Goal: Transaction & Acquisition: Purchase product/service

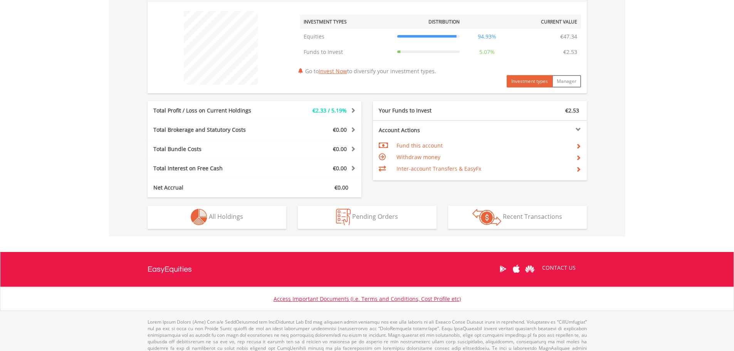
scroll to position [301, 0]
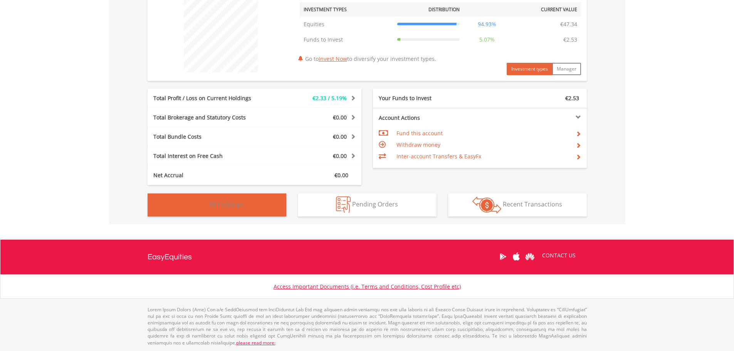
click at [221, 204] on span "All Holdings" at bounding box center [226, 204] width 34 height 8
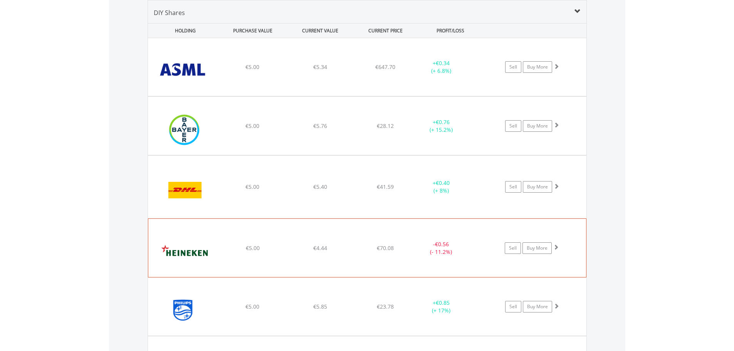
scroll to position [798, 0]
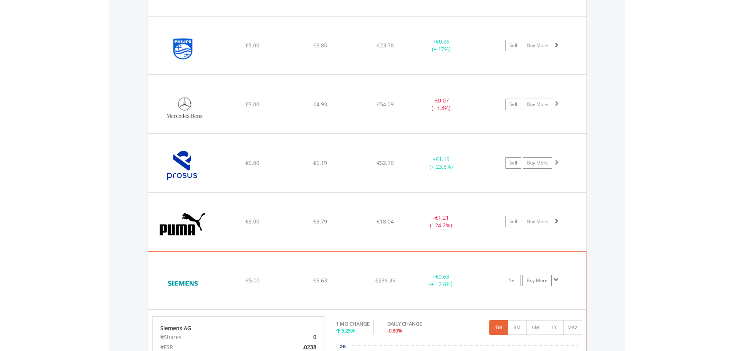
scroll to position [926, 0]
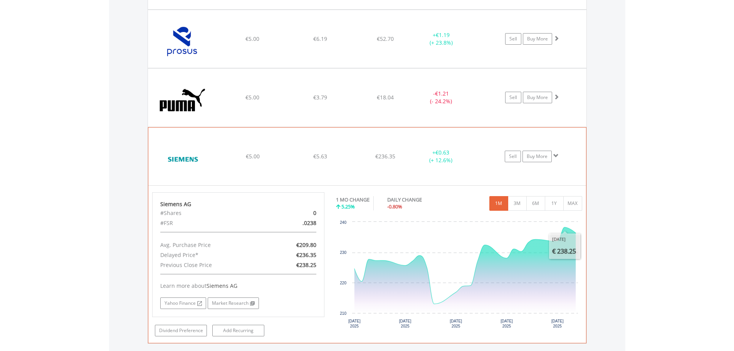
drag, startPoint x: 572, startPoint y: 167, endPoint x: 568, endPoint y: 145, distance: 22.2
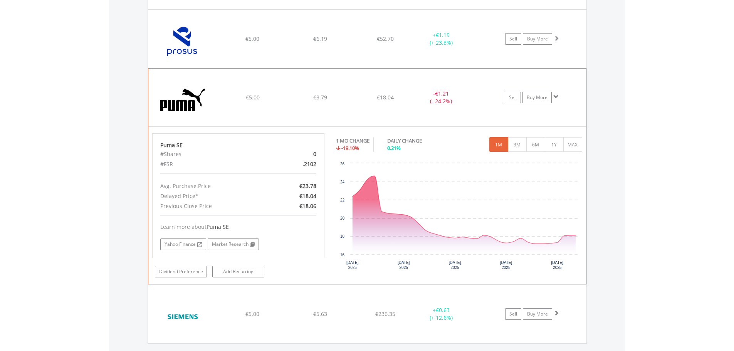
click at [571, 127] on div "Puma SE #Shares 0 #FSR .2102 Avg. Purchase Price €23.78 Delayed Price* €18.04 P…" at bounding box center [367, 205] width 438 height 157
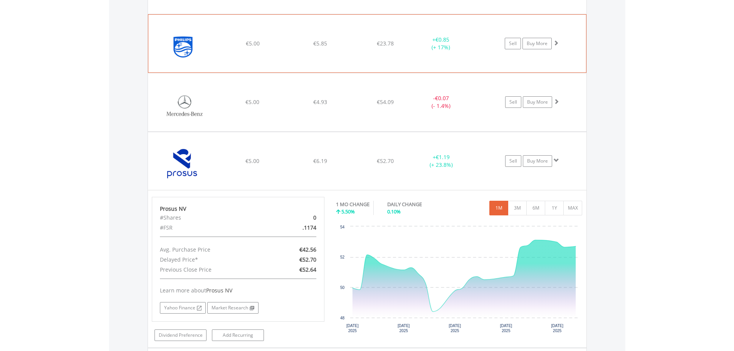
scroll to position [798, 0]
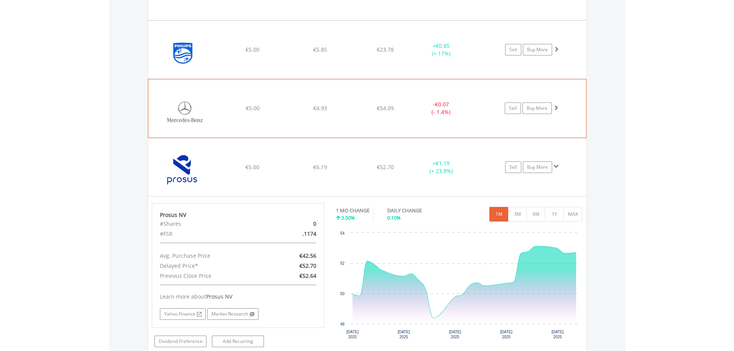
scroll to position [669, 0]
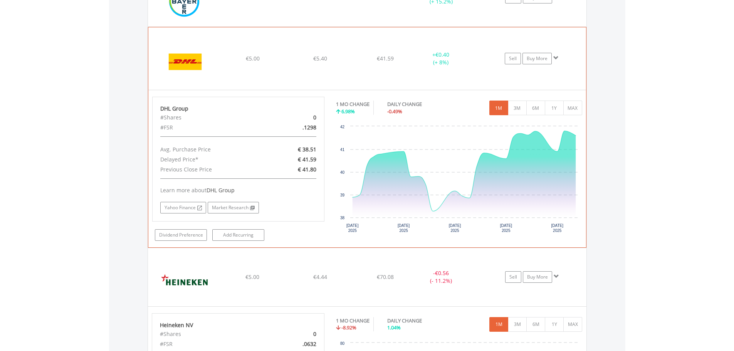
scroll to position [541, 0]
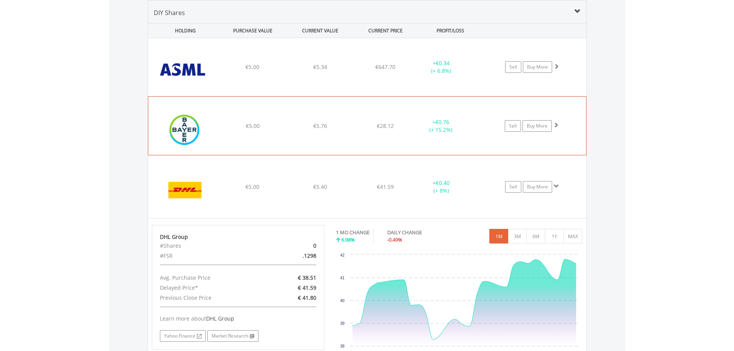
click at [574, 96] on div "﻿ Bayer AG €5.00 €5.76 €28.12 + €0.76 (+ 15.2%) Sell Buy More" at bounding box center [367, 67] width 439 height 58
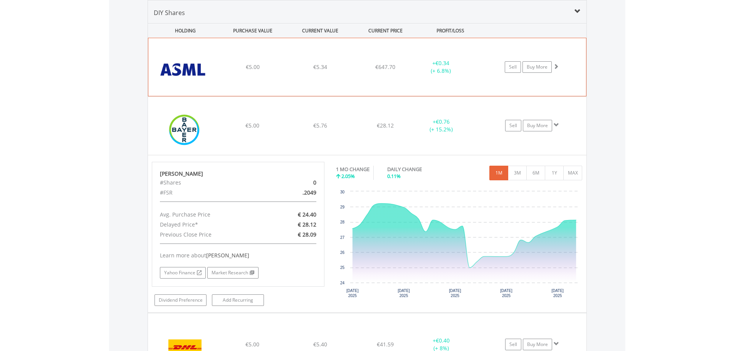
click at [581, 77] on div "﻿ ASML Holding NV €5.00 €5.34 €647.70 + €0.34 (+ 6.8%) Sell Buy More" at bounding box center [367, 67] width 438 height 58
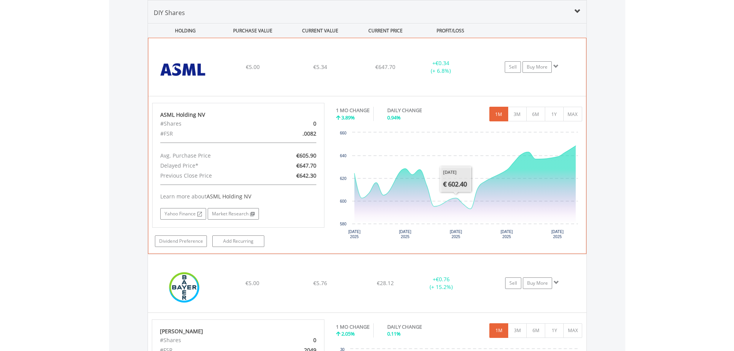
click at [572, 85] on div "﻿ ASML Holding NV €5.00 €5.34 €647.70 + €0.34 (+ 6.8%) Sell Buy More" at bounding box center [367, 67] width 438 height 58
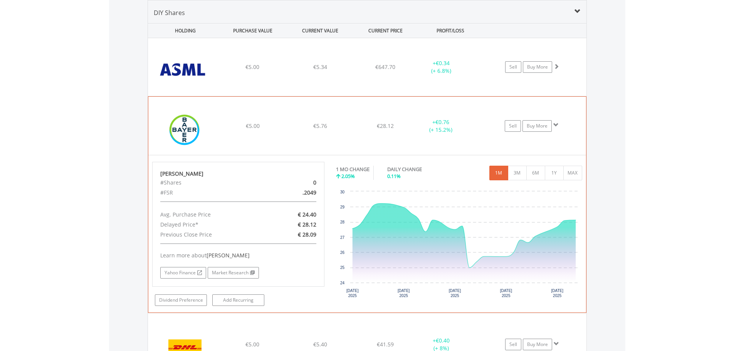
click at [570, 96] on div "﻿ Bayer AG €5.00 €5.76 €28.12 + €0.76 (+ 15.2%) Sell Buy More" at bounding box center [367, 67] width 439 height 58
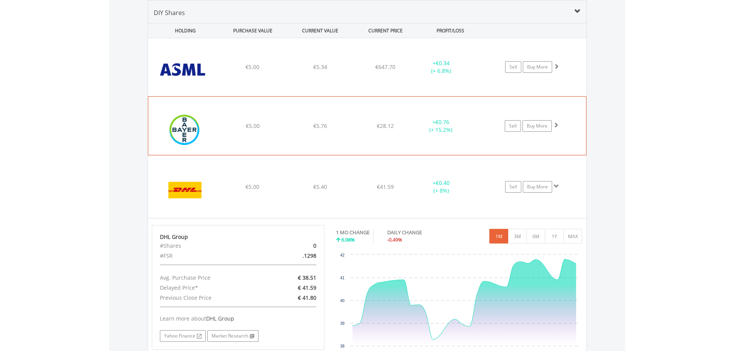
scroll to position [669, 0]
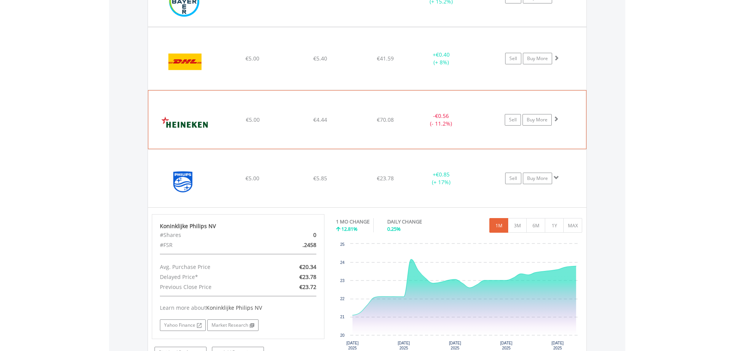
scroll to position [798, 0]
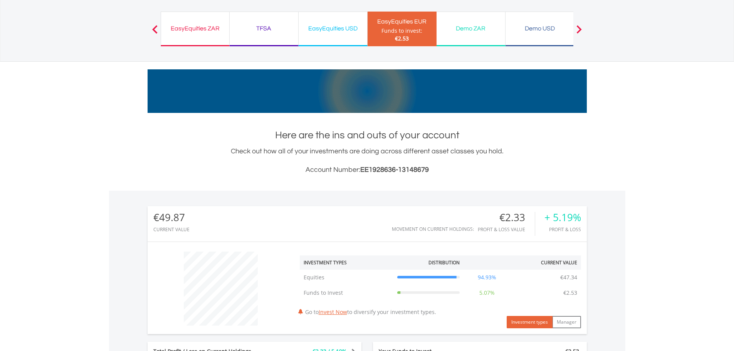
scroll to position [27, 0]
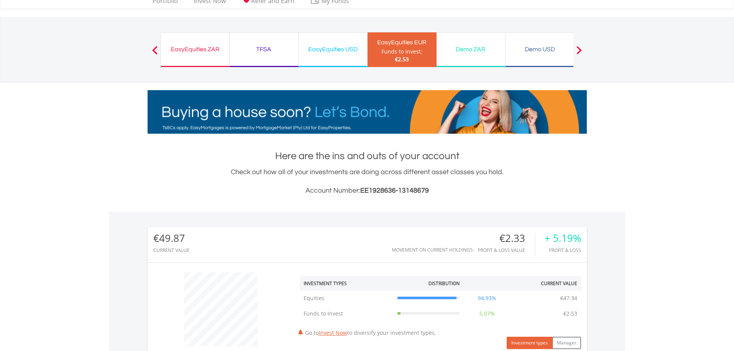
click at [200, 51] on div "EasyEquities ZAR" at bounding box center [195, 49] width 59 height 11
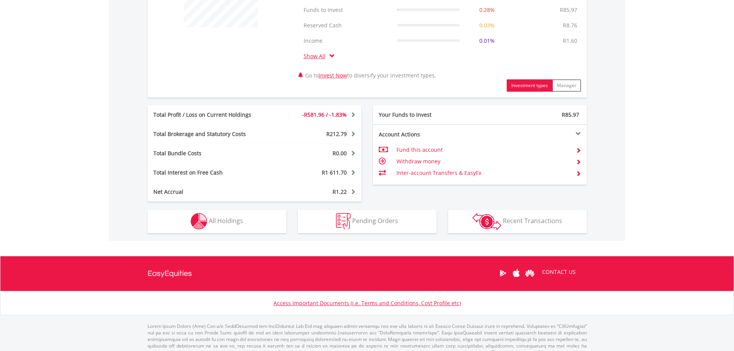
scroll to position [363, 0]
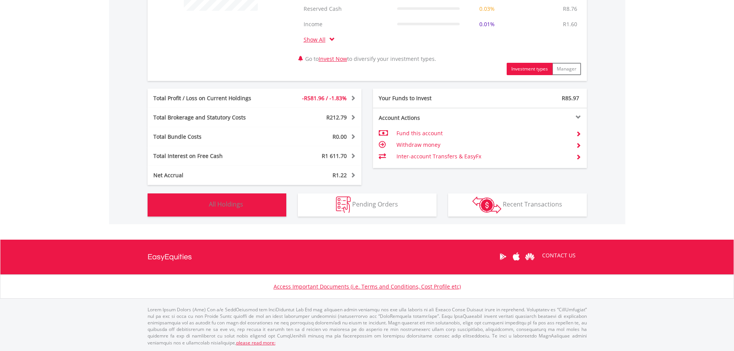
click at [260, 205] on button "Holdings All Holdings" at bounding box center [217, 205] width 139 height 23
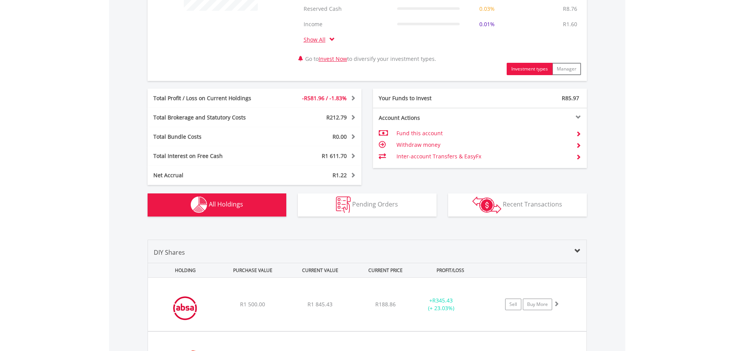
scroll to position [603, 0]
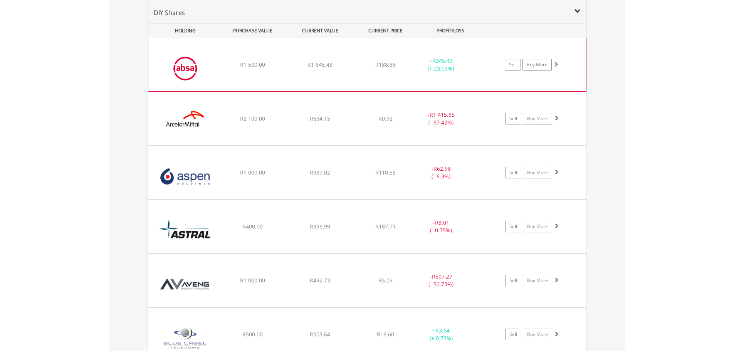
click at [465, 84] on div "﻿ Absa Group Limited R1 500.00 R1 845.43 R188.86 + R345.43 (+ 23.03%) Sell Buy …" at bounding box center [367, 64] width 438 height 53
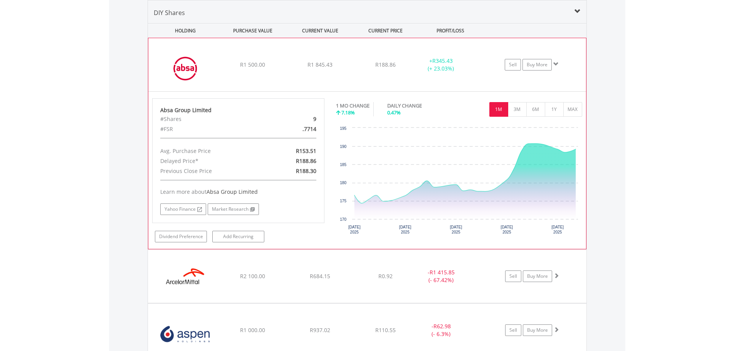
click at [465, 84] on div "﻿ Absa Group Limited R1 500.00 R1 845.43 R188.86 + R345.43 (+ 23.03%) Sell Buy …" at bounding box center [367, 64] width 438 height 53
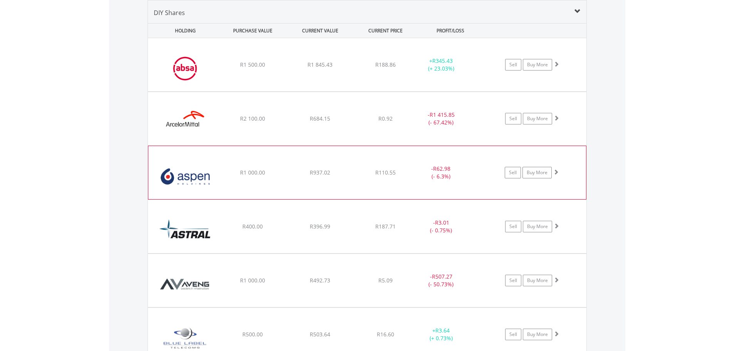
click at [477, 91] on div "﻿ Aspen Pharmacare Holdings Limited R1 000.00 R937.02 R110.55 - R62.98 (- 6.3%)…" at bounding box center [367, 64] width 439 height 53
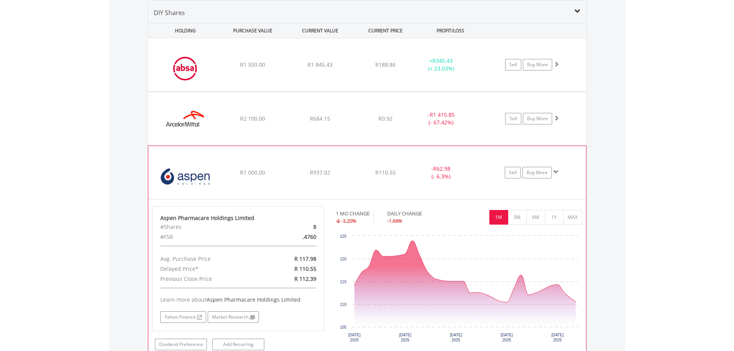
click at [479, 91] on div "﻿ Aspen Pharmacare Holdings Limited R1 000.00 R937.02 R110.55 - R62.98 (- 6.3%)…" at bounding box center [367, 64] width 439 height 53
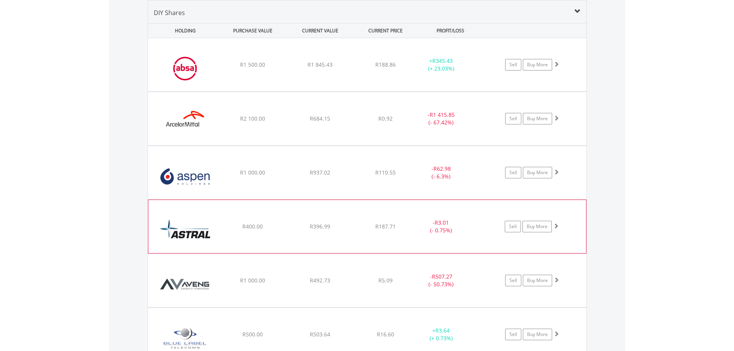
click at [483, 91] on div "﻿ Astral Foods Limited R400.00 R396.99 R187.71 - R3.01 (- 0.75%) Sell Buy More" at bounding box center [367, 64] width 439 height 53
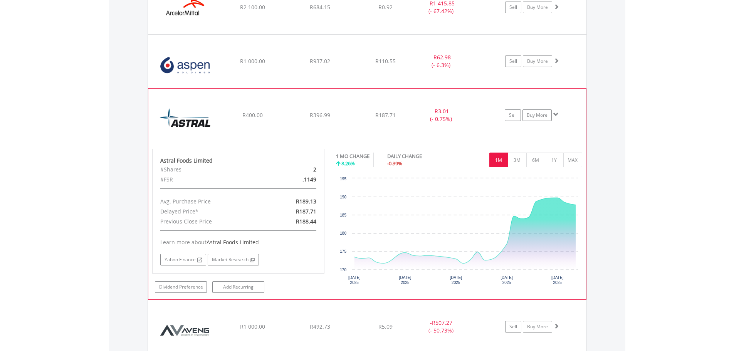
scroll to position [731, 0]
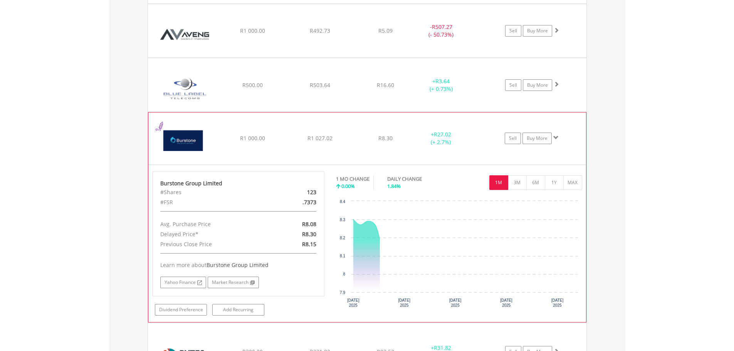
scroll to position [860, 0]
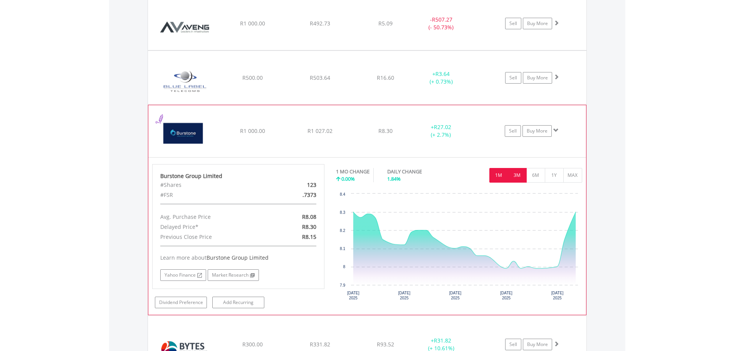
click at [524, 178] on button "3M" at bounding box center [517, 175] width 19 height 15
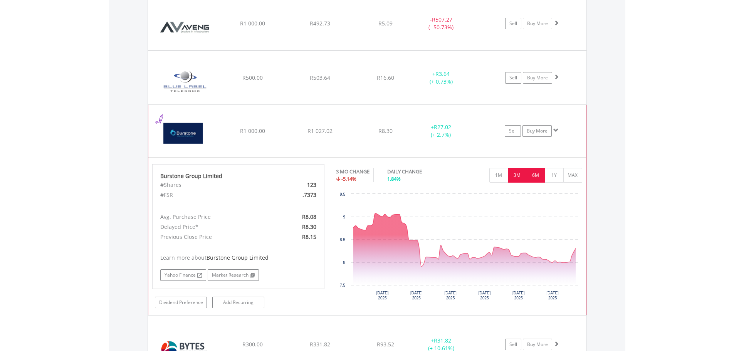
click at [532, 174] on button "6M" at bounding box center [536, 175] width 19 height 15
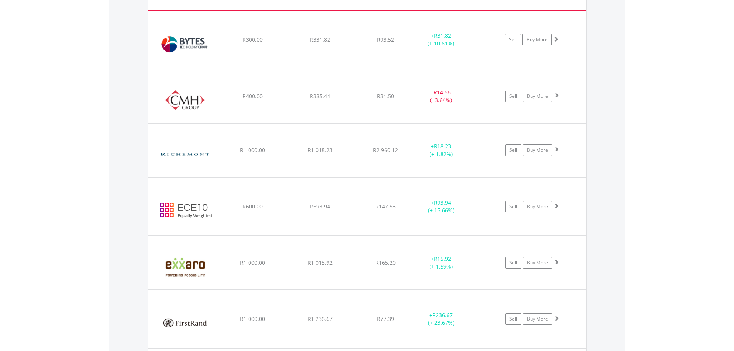
scroll to position [988, 0]
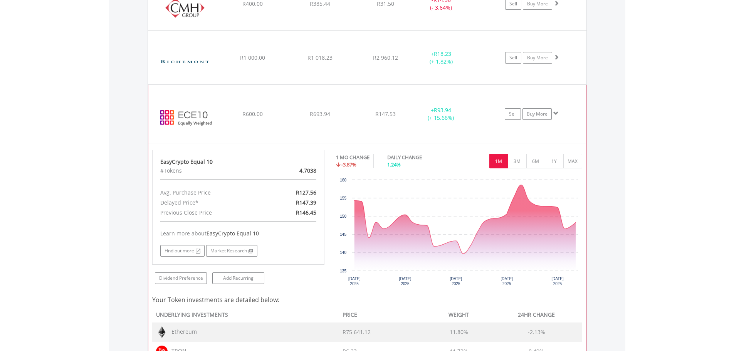
scroll to position [1117, 0]
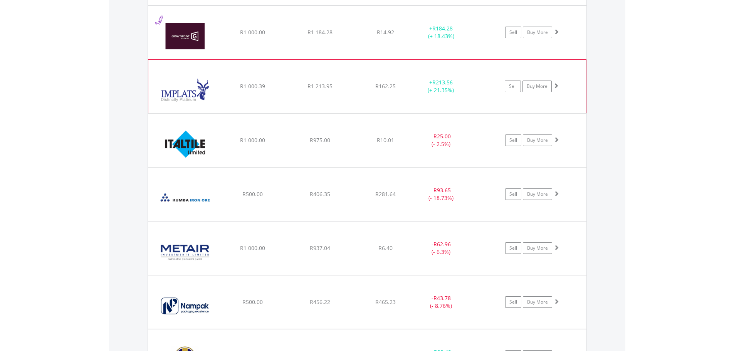
scroll to position [1502, 0]
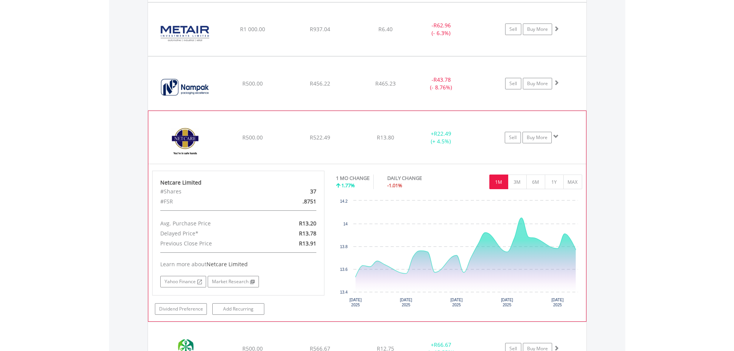
scroll to position [1631, 0]
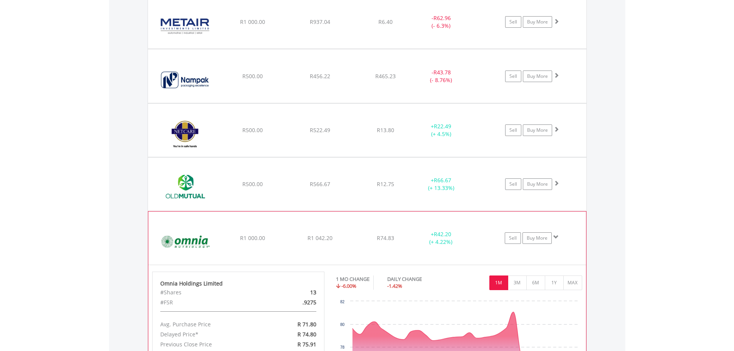
scroll to position [1759, 0]
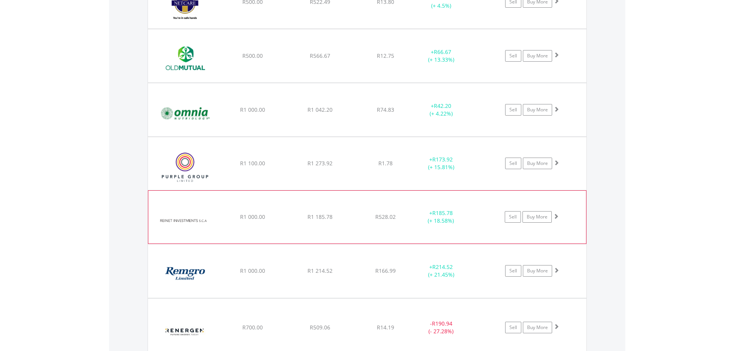
scroll to position [1888, 0]
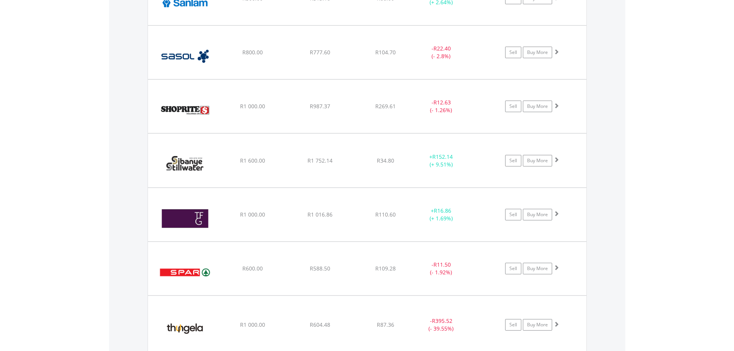
scroll to position [2116, 0]
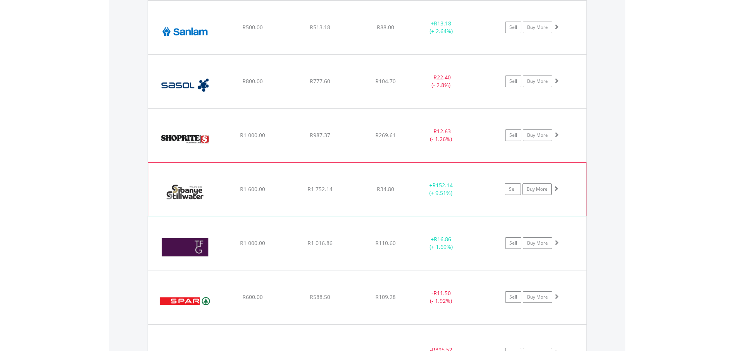
scroll to position [2244, 0]
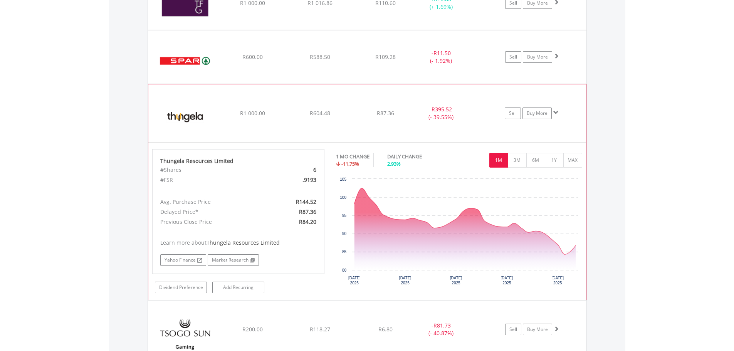
scroll to position [2373, 0]
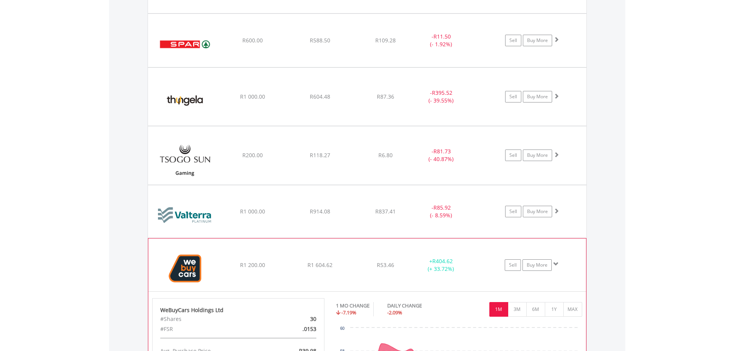
scroll to position [2501, 0]
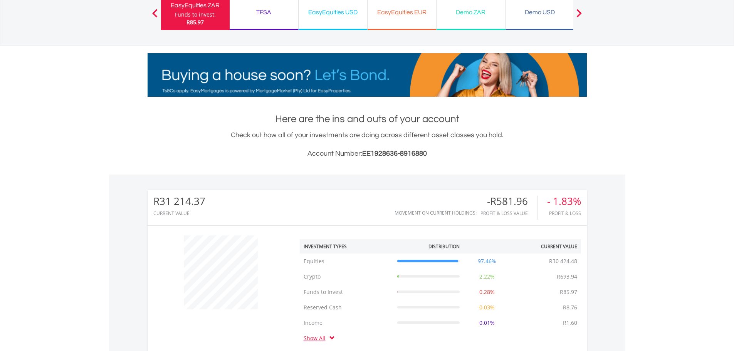
scroll to position [0, 0]
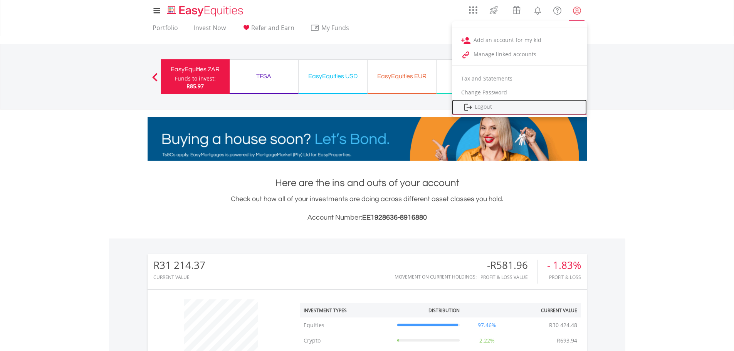
click at [488, 105] on link "Logout" at bounding box center [519, 107] width 135 height 16
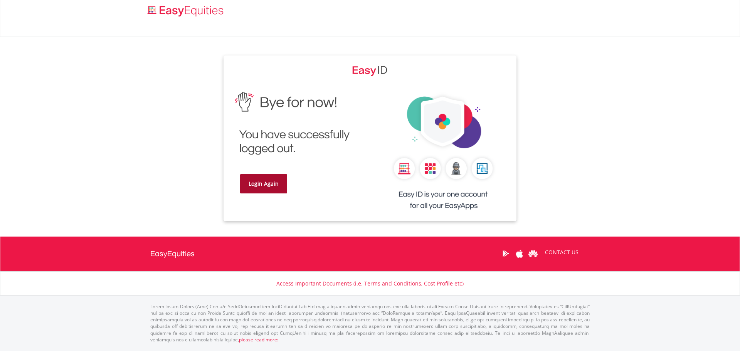
click at [279, 184] on link "Login Again" at bounding box center [263, 183] width 47 height 19
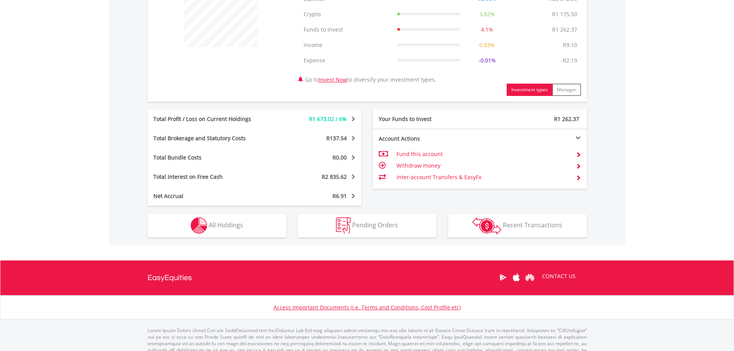
scroll to position [347, 0]
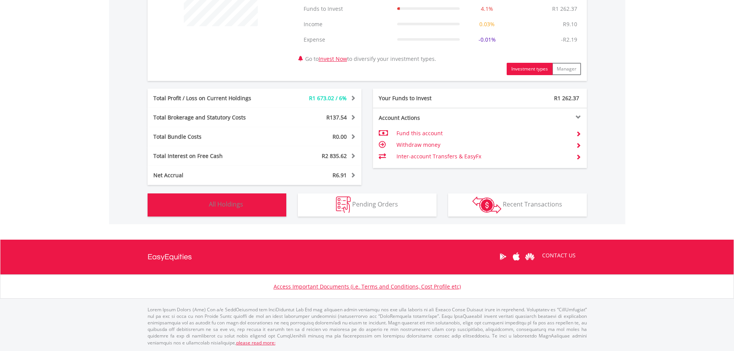
click at [256, 206] on button "Holdings All Holdings" at bounding box center [217, 205] width 139 height 23
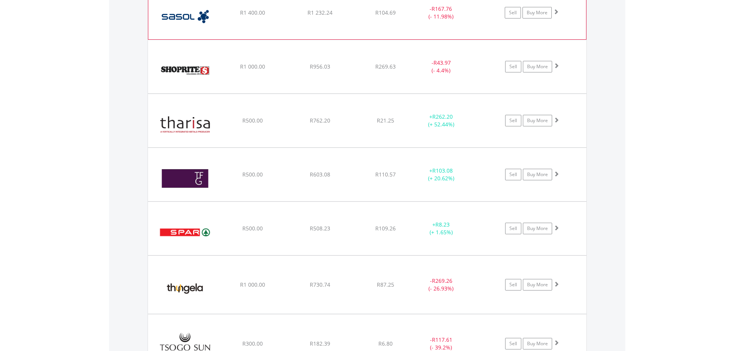
scroll to position [1872, 0]
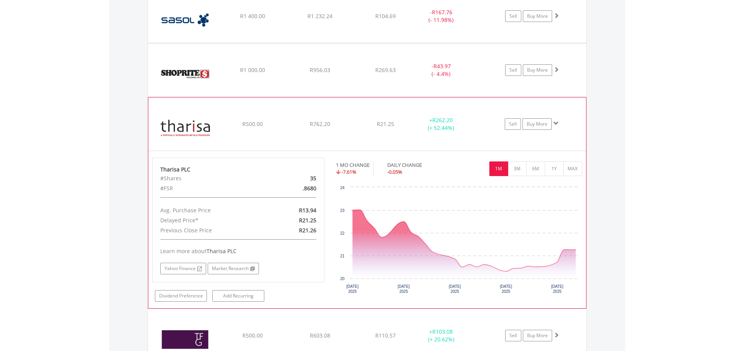
scroll to position [2001, 0]
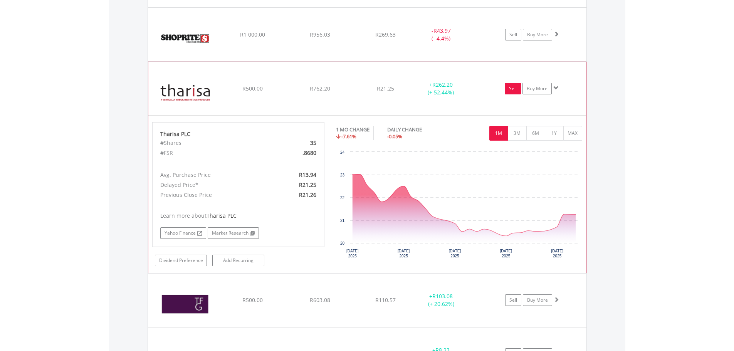
click at [515, 90] on link "Sell" at bounding box center [513, 89] width 16 height 12
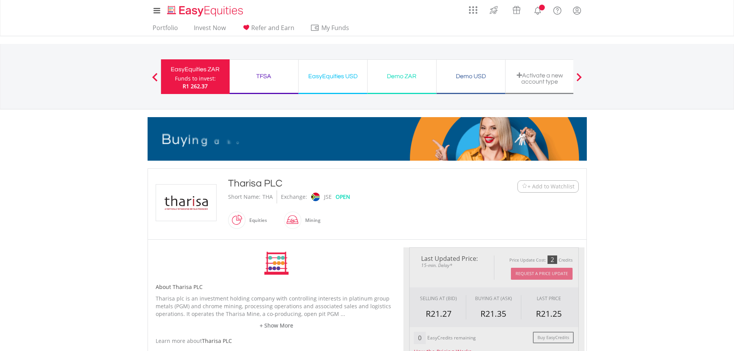
type input "******"
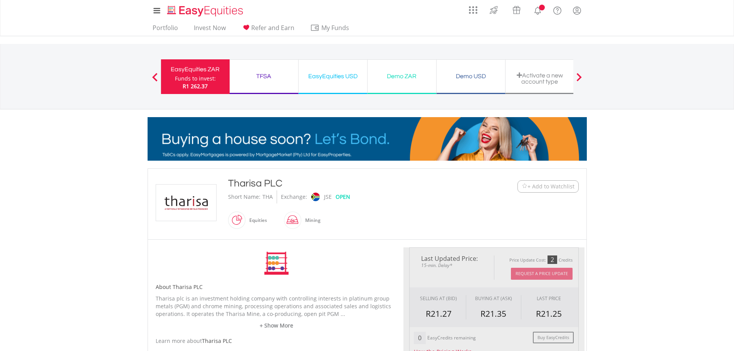
type input "******"
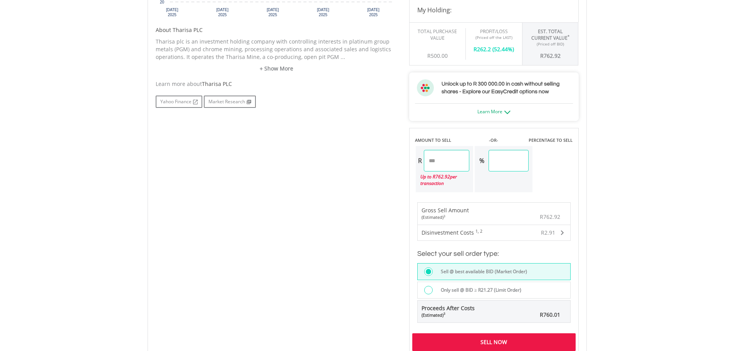
scroll to position [386, 0]
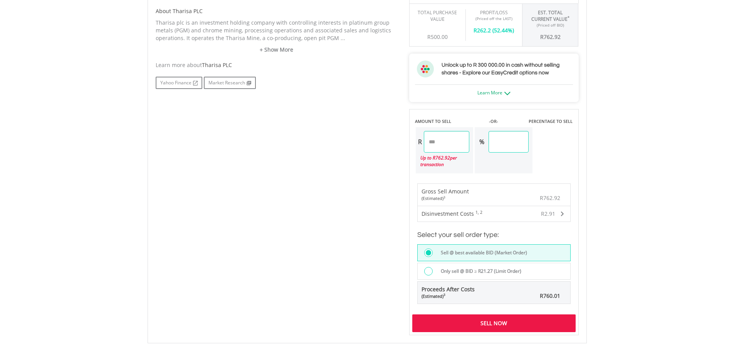
click at [430, 273] on div at bounding box center [428, 271] width 8 height 8
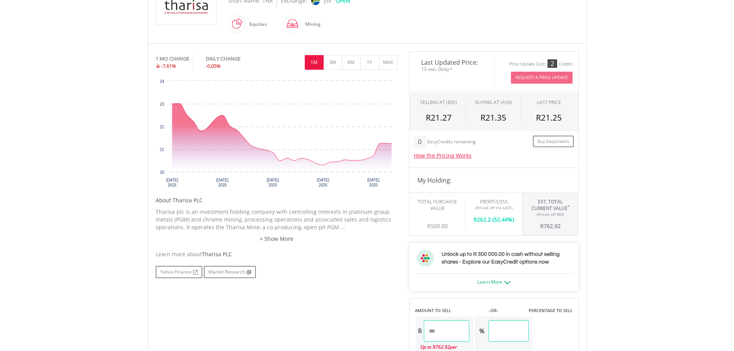
scroll to position [0, 0]
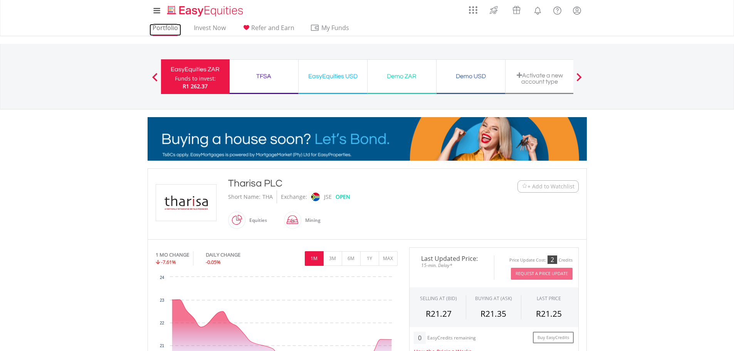
click at [163, 25] on link "Portfolio" at bounding box center [166, 30] width 32 height 12
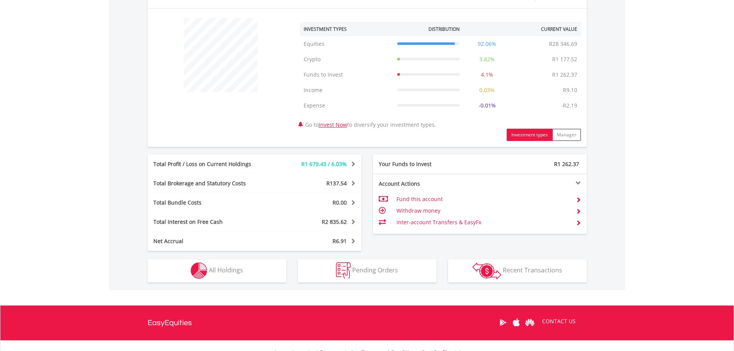
scroll to position [347, 0]
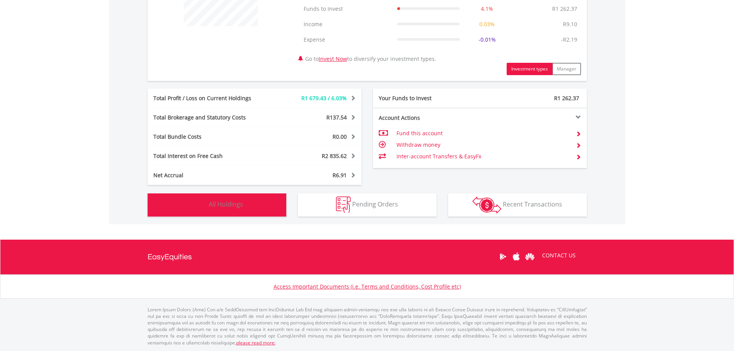
click at [223, 200] on span "All Holdings" at bounding box center [226, 204] width 34 height 8
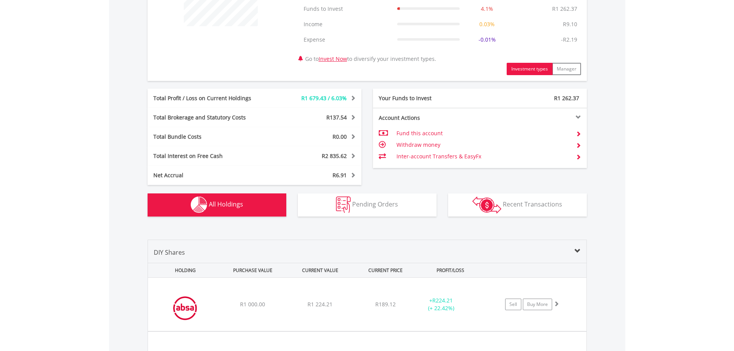
scroll to position [587, 0]
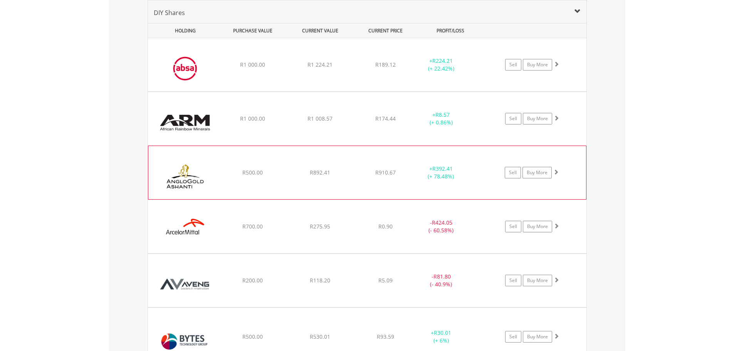
click at [475, 91] on div "﻿ Anglogold Ashanti PLC R500.00 R892.41 R910.67 + R392.41 (+ 78.48%) Sell Buy M…" at bounding box center [367, 64] width 439 height 53
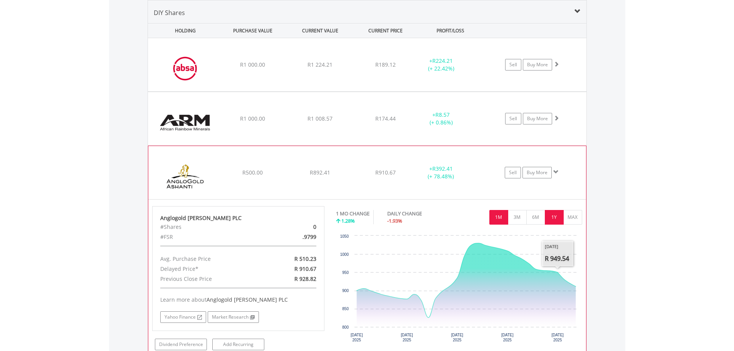
click at [557, 216] on button "1Y" at bounding box center [554, 217] width 19 height 15
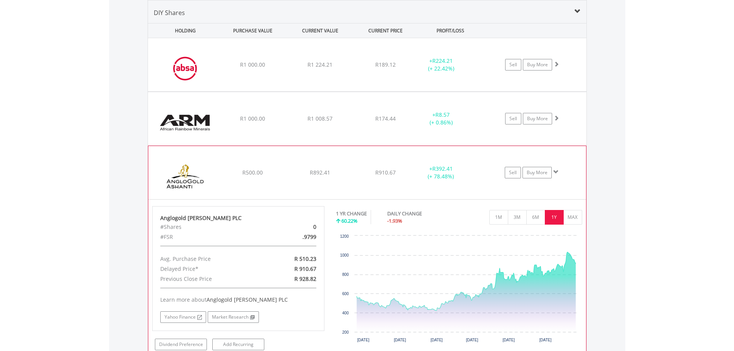
click at [568, 91] on div "﻿ Anglogold Ashanti PLC R500.00 R892.41 R910.67 + R392.41 (+ 78.48%) Sell Buy M…" at bounding box center [367, 64] width 439 height 53
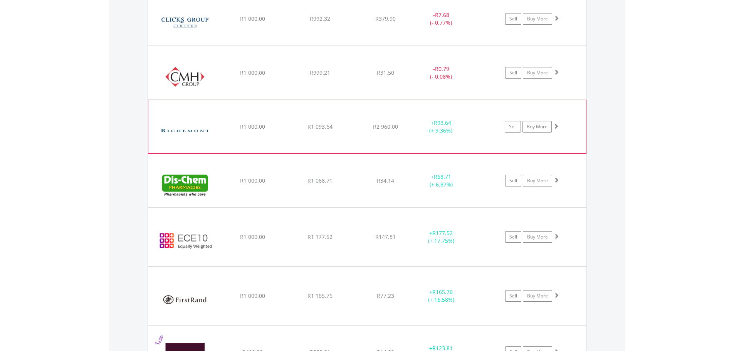
scroll to position [973, 0]
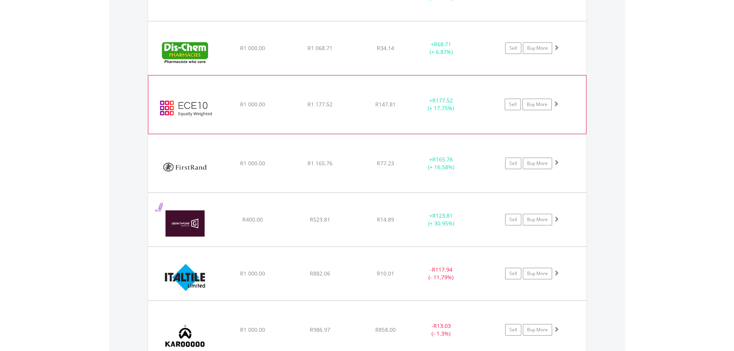
scroll to position [1101, 0]
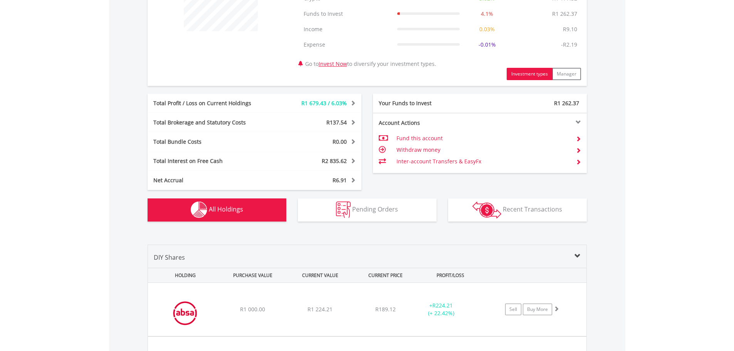
scroll to position [514, 0]
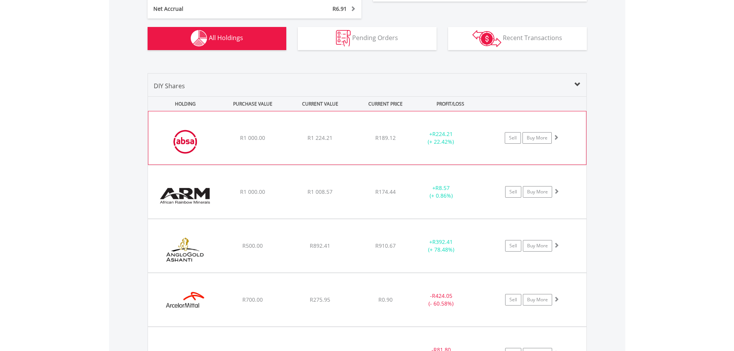
click at [475, 150] on div "﻿ Absa Group Limited R1 000.00 R1 224.21 R189.12 + R224.21 (+ 22.42%) Sell Buy …" at bounding box center [367, 137] width 438 height 53
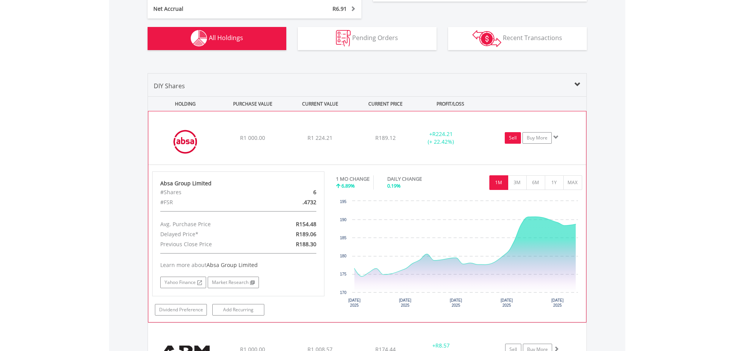
click at [512, 141] on link "Sell" at bounding box center [513, 138] width 16 height 12
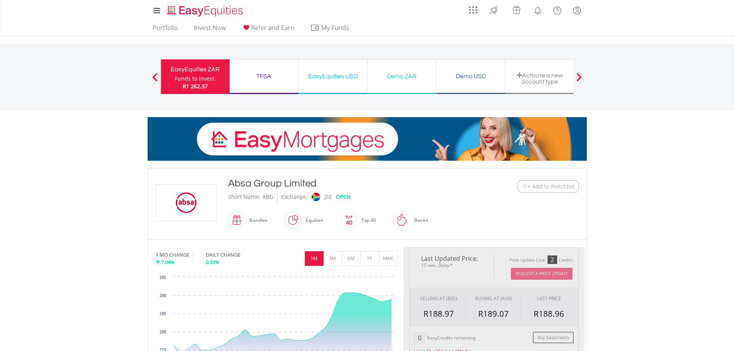
type input "*******"
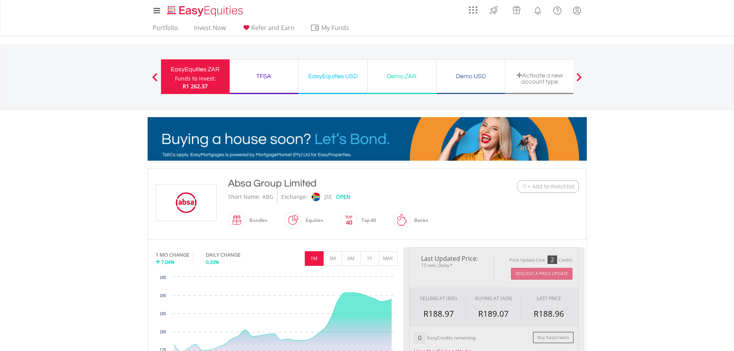
type input "******"
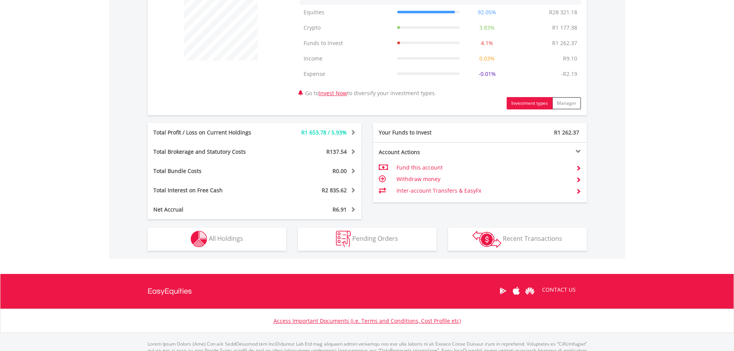
scroll to position [347, 0]
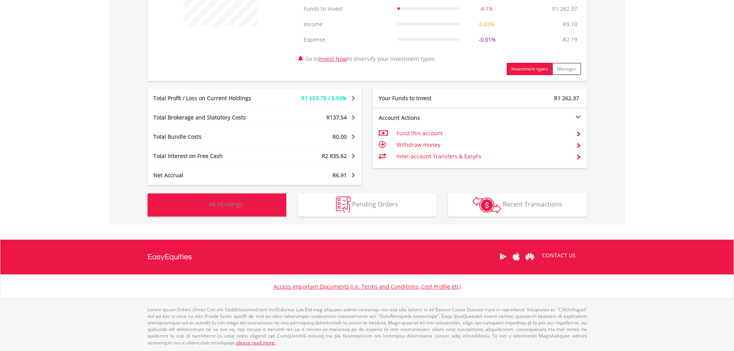
click at [252, 216] on button "Holdings All Holdings" at bounding box center [217, 205] width 139 height 23
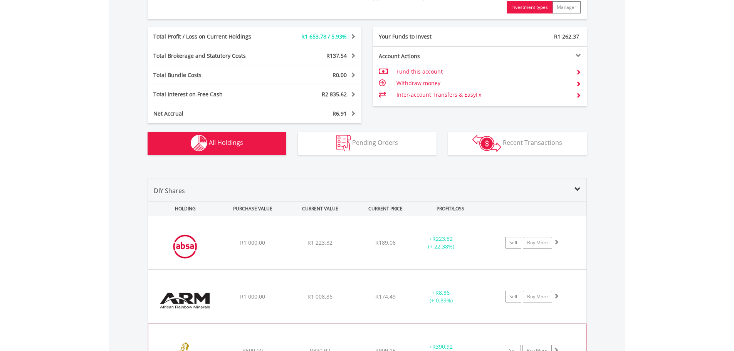
scroll to position [587, 0]
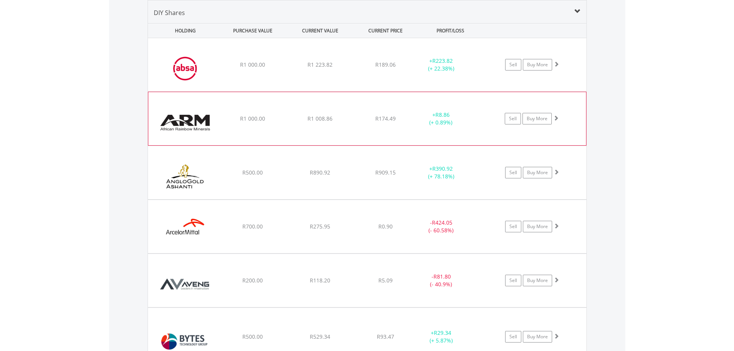
click at [329, 91] on div "﻿ African Rainbow Mineral Limited R1 000.00 R1 008.86 R174.49 + R8.86 (+ 0.89%)…" at bounding box center [367, 64] width 439 height 53
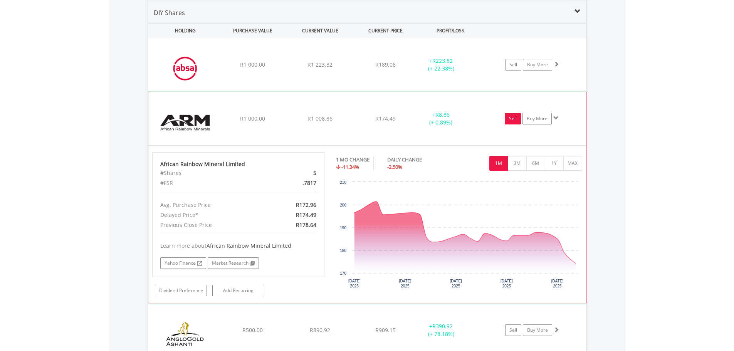
click at [517, 121] on link "Sell" at bounding box center [513, 119] width 16 height 12
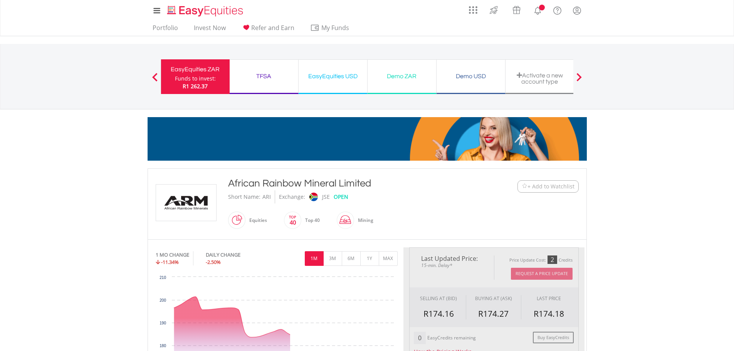
type input "*******"
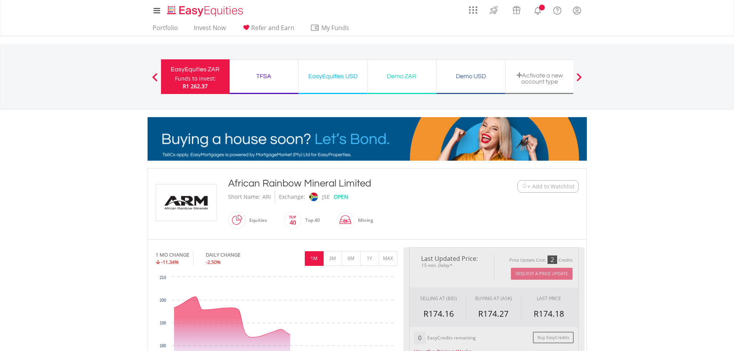
type input "******"
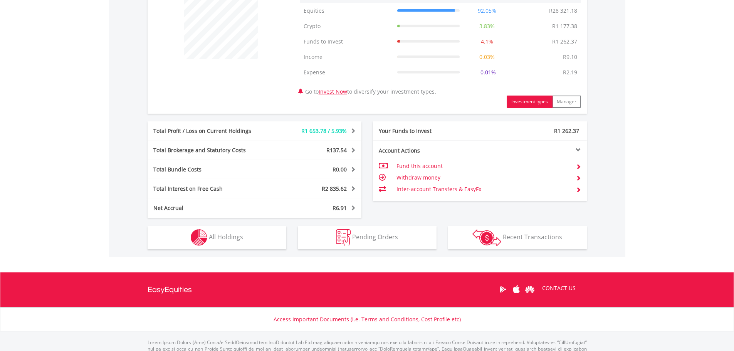
scroll to position [347, 0]
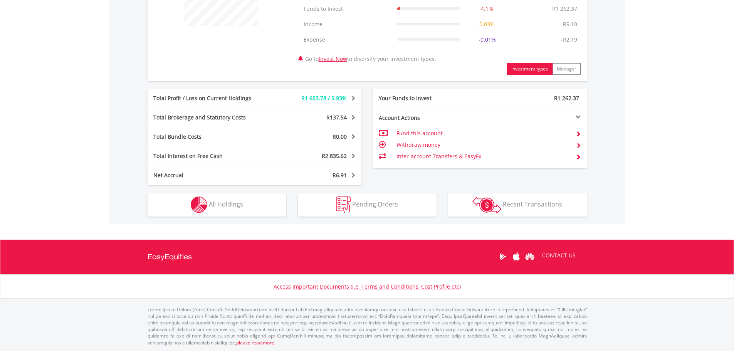
click at [250, 218] on div "R30 767.84 CURRENT VALUE Movement on Current Holdings: R1 653.78 Profit & Loss …" at bounding box center [367, 57] width 517 height 333
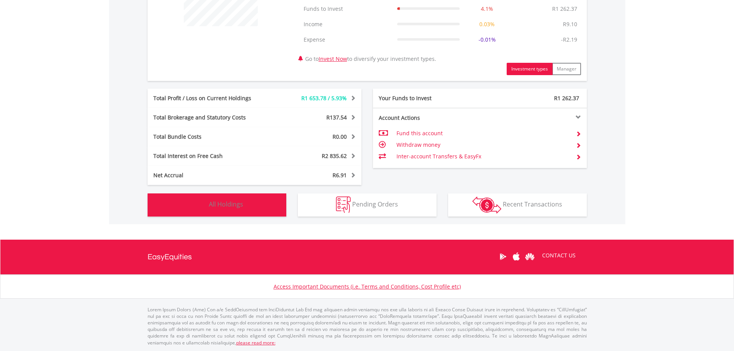
click at [251, 211] on button "Holdings All Holdings" at bounding box center [217, 205] width 139 height 23
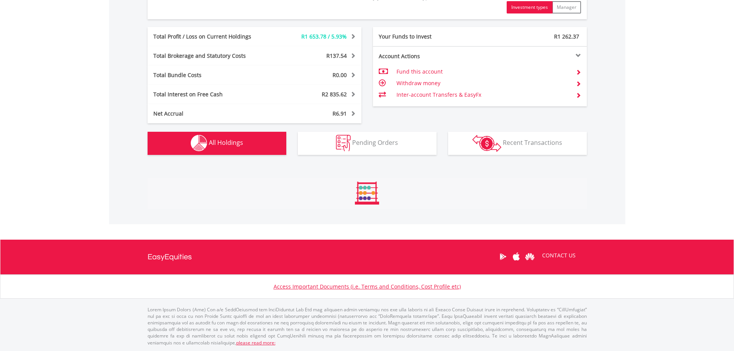
scroll to position [587, 0]
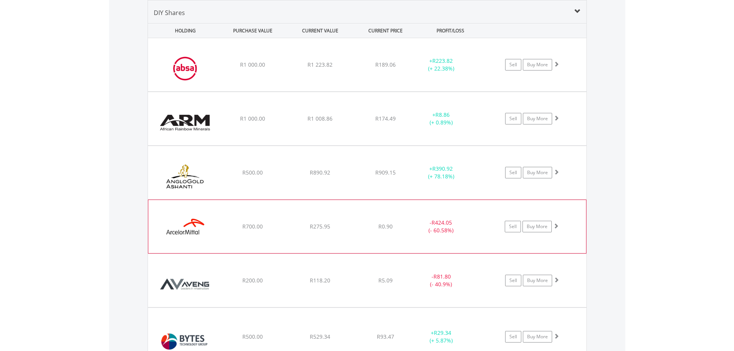
click at [266, 91] on div "﻿ ArcelorMittal SA Limited R700.00 R275.95 R0.90 - R424.05 (- 60.58%) Sell Buy …" at bounding box center [367, 64] width 439 height 53
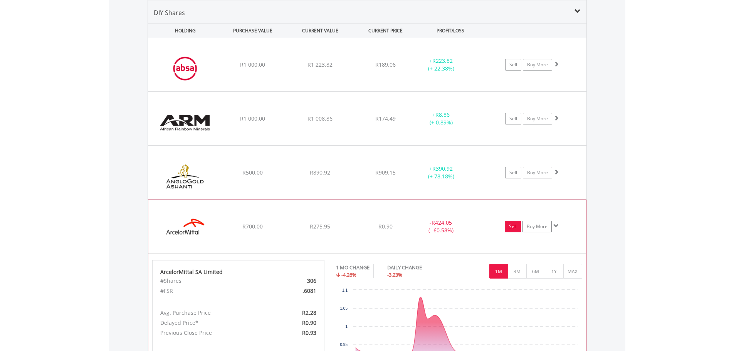
click at [521, 226] on link "Sell" at bounding box center [513, 227] width 16 height 12
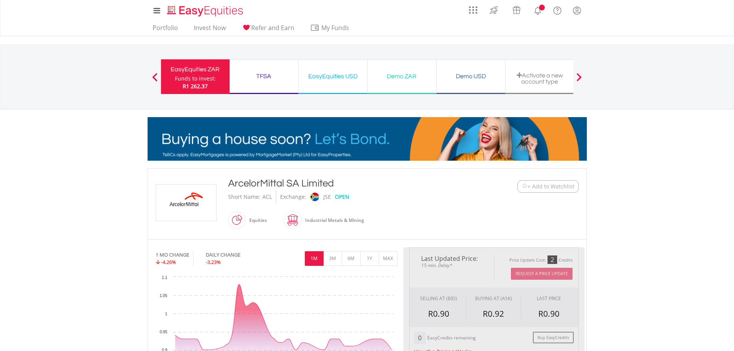
type input "******"
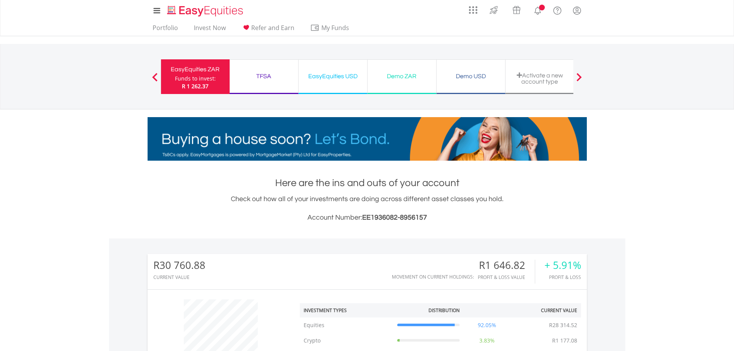
scroll to position [347, 0]
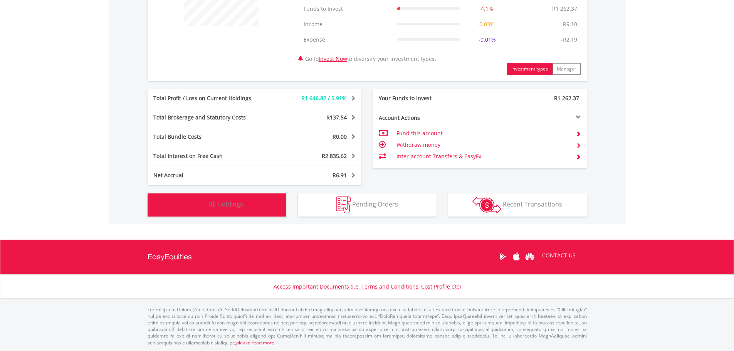
click at [232, 194] on button "Holdings All Holdings" at bounding box center [217, 205] width 139 height 23
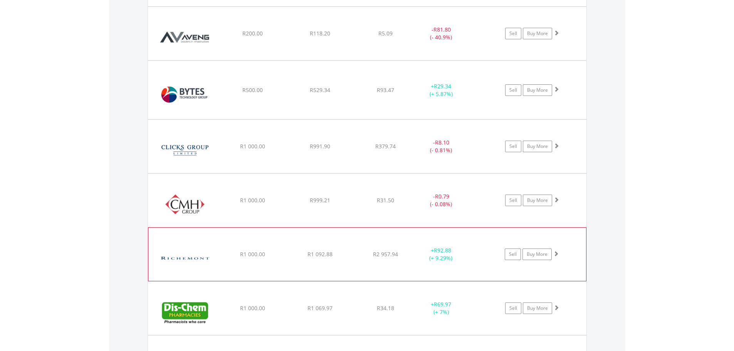
scroll to position [844, 0]
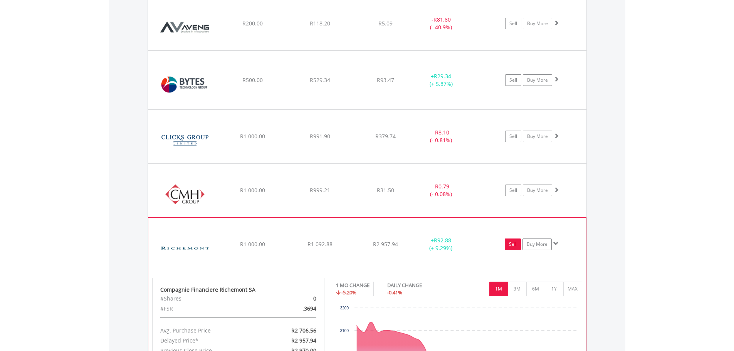
click at [512, 243] on link "Sell" at bounding box center [513, 245] width 16 height 12
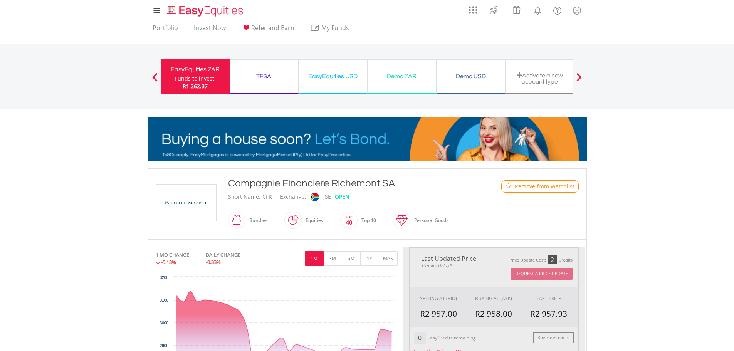
type input "*******"
type input "******"
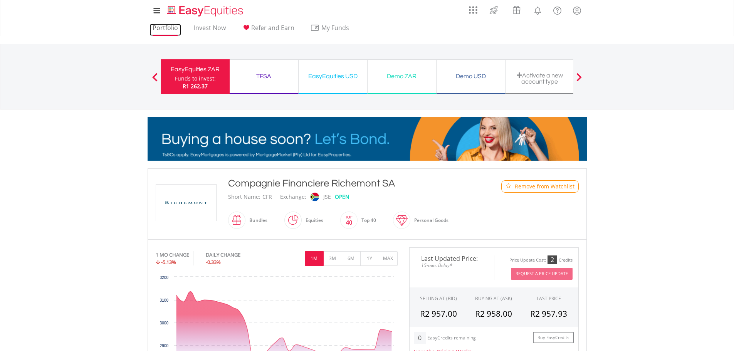
click at [158, 29] on link "Portfolio" at bounding box center [166, 30] width 32 height 12
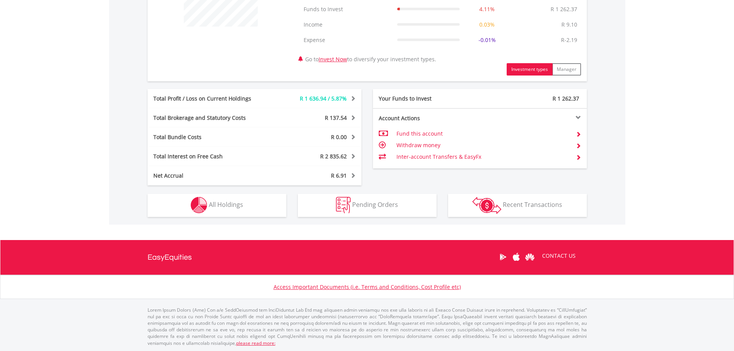
scroll to position [347, 0]
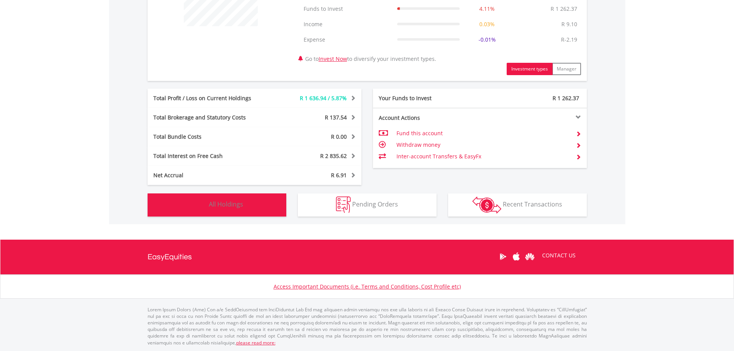
click at [216, 209] on button "Holdings All Holdings" at bounding box center [217, 205] width 139 height 23
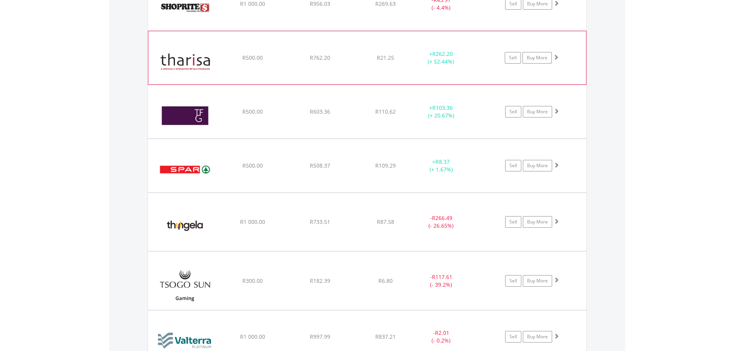
scroll to position [2358, 0]
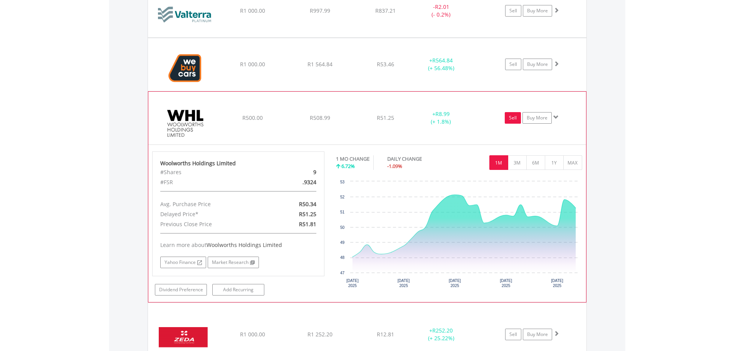
click at [513, 119] on link "Sell" at bounding box center [513, 118] width 16 height 12
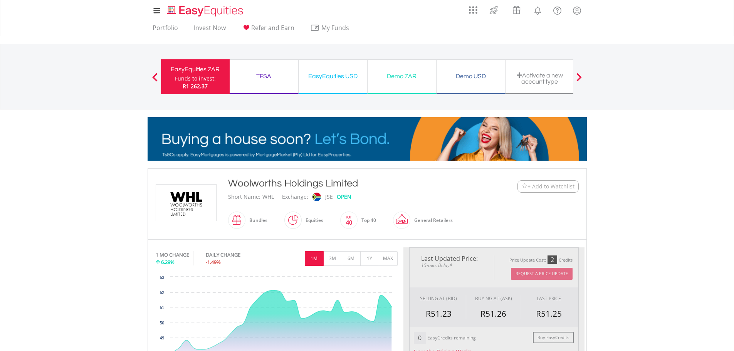
type input "******"
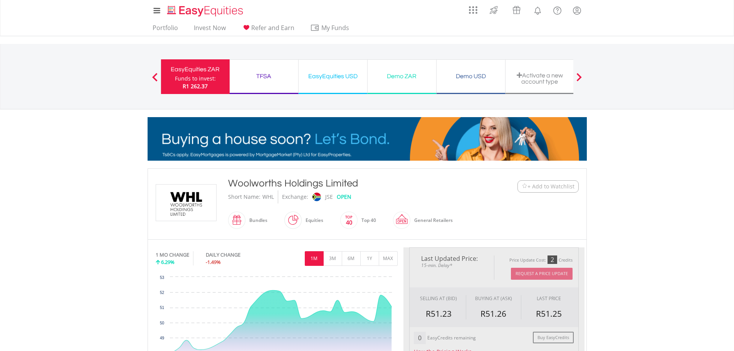
type input "******"
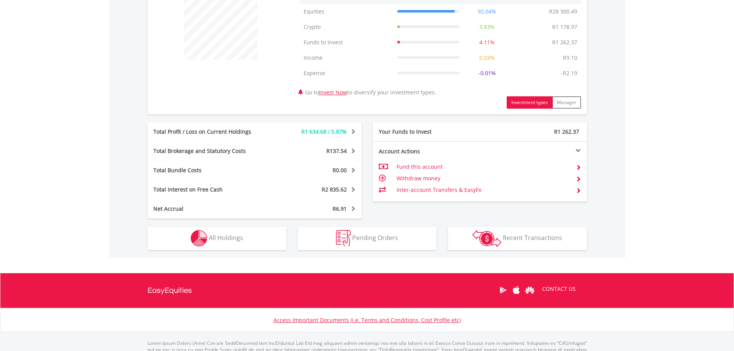
scroll to position [347, 0]
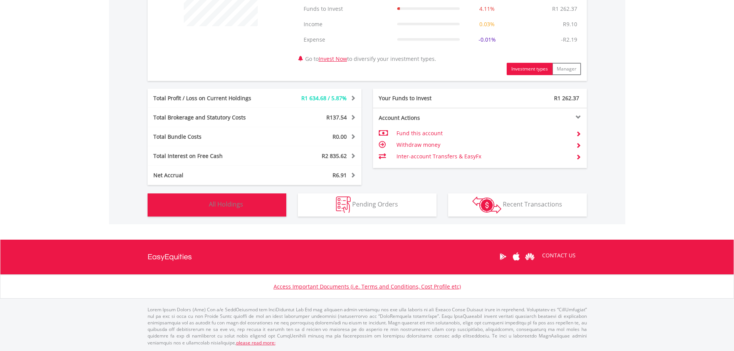
click at [229, 209] on button "Holdings All Holdings" at bounding box center [217, 205] width 139 height 23
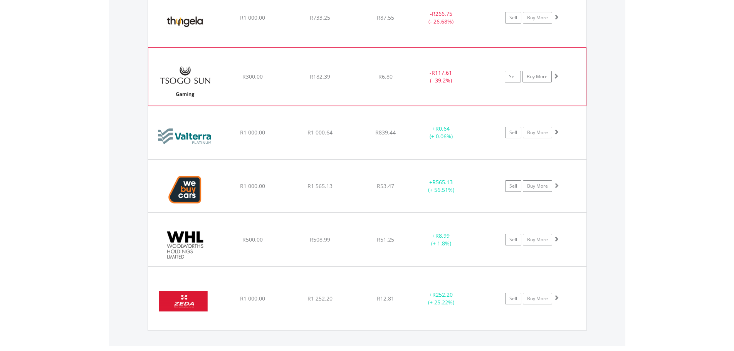
scroll to position [2230, 0]
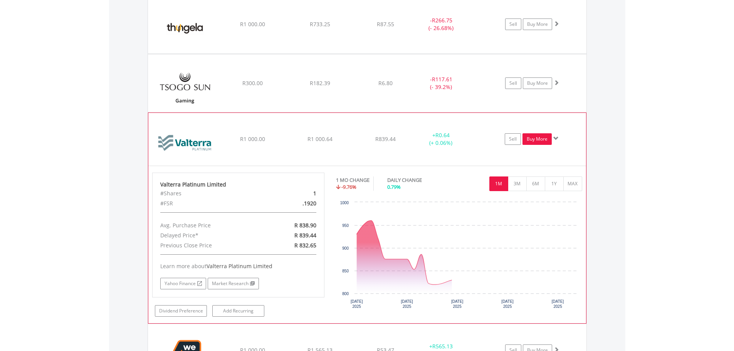
click at [531, 139] on link "Buy More" at bounding box center [537, 139] width 29 height 12
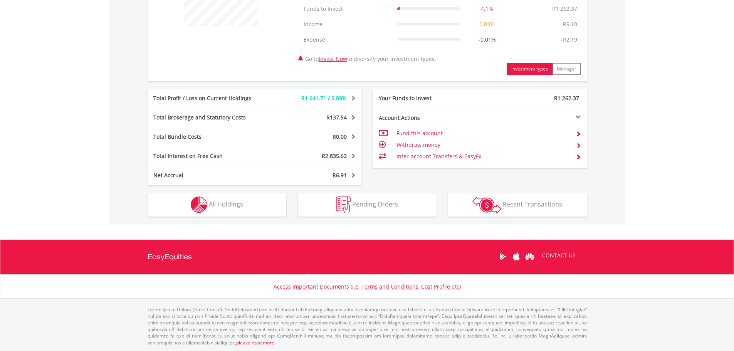
scroll to position [74, 147]
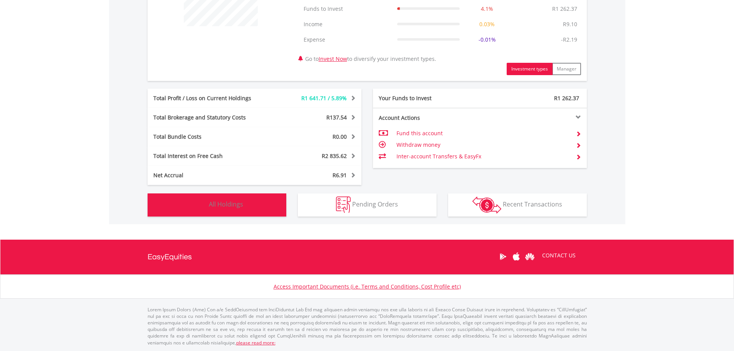
click at [259, 205] on button "Holdings All Holdings" at bounding box center [217, 205] width 139 height 23
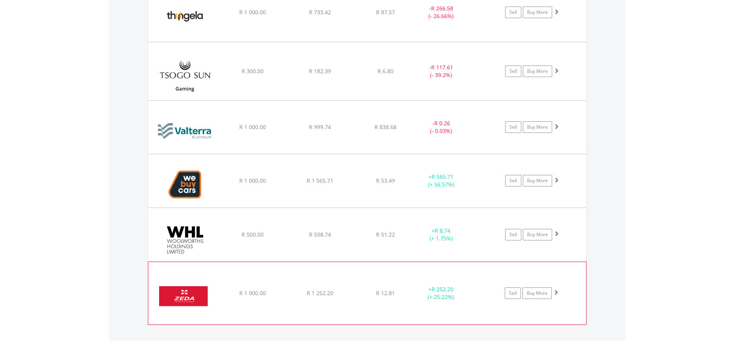
scroll to position [2230, 0]
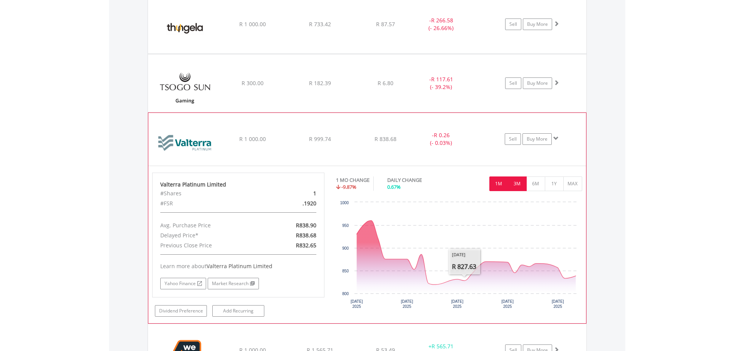
click at [515, 184] on button "3M" at bounding box center [517, 184] width 19 height 15
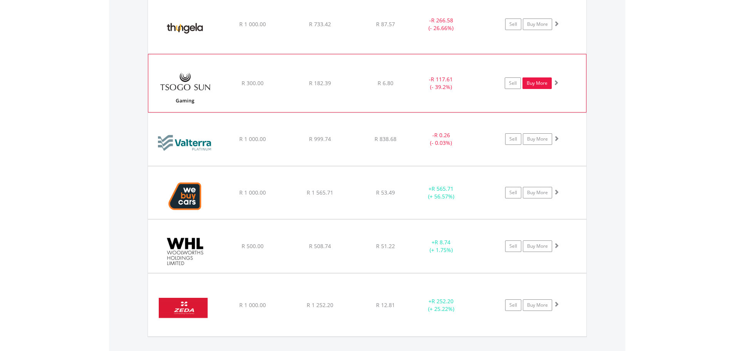
click at [541, 85] on link "Buy More" at bounding box center [537, 83] width 29 height 12
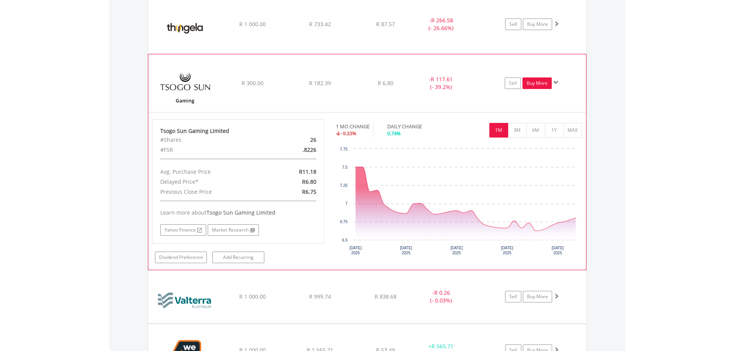
click at [536, 84] on link "Buy More" at bounding box center [537, 83] width 29 height 12
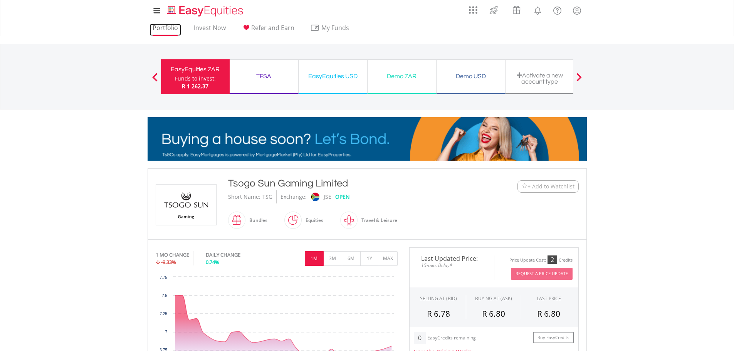
click at [170, 28] on link "Portfolio" at bounding box center [166, 30] width 32 height 12
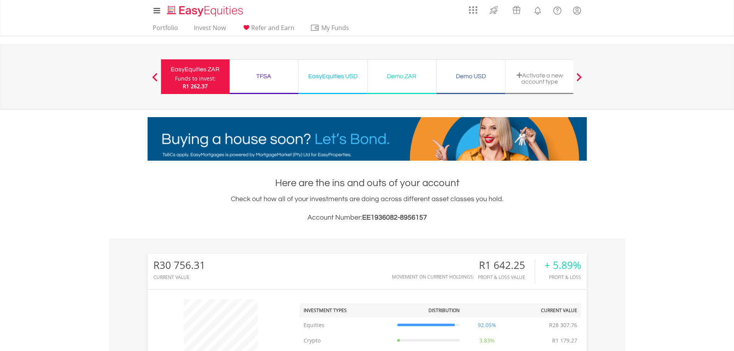
scroll to position [347, 0]
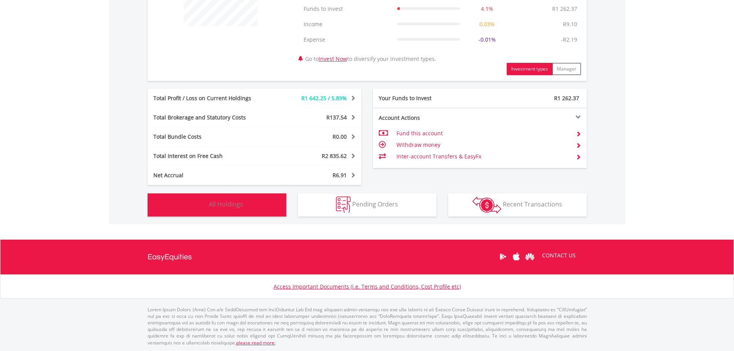
click at [241, 211] on button "Holdings All Holdings" at bounding box center [217, 205] width 139 height 23
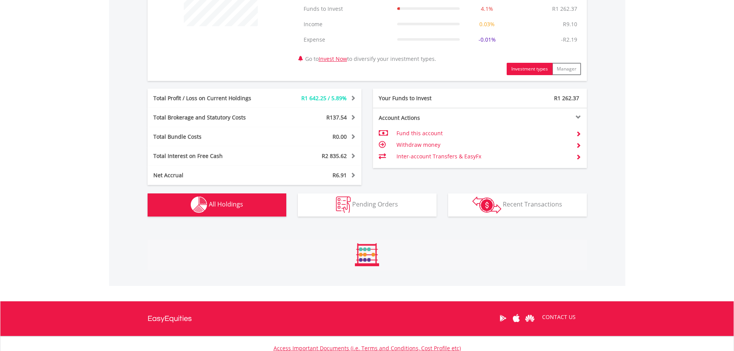
scroll to position [587, 0]
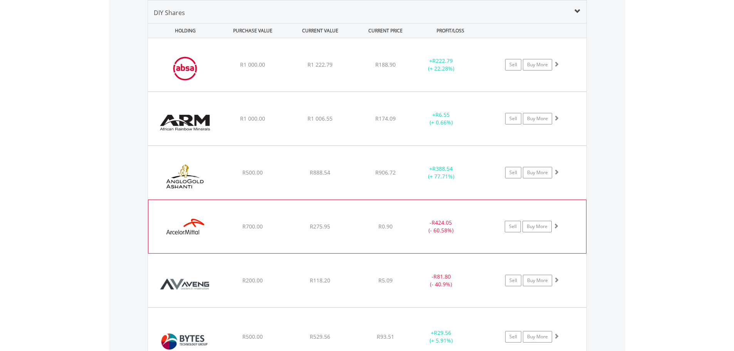
click at [317, 91] on div "﻿ ArcelorMittal SA Limited R700.00 R275.95 R0.90 - R424.05 (- 60.58%) Sell Buy …" at bounding box center [367, 64] width 439 height 53
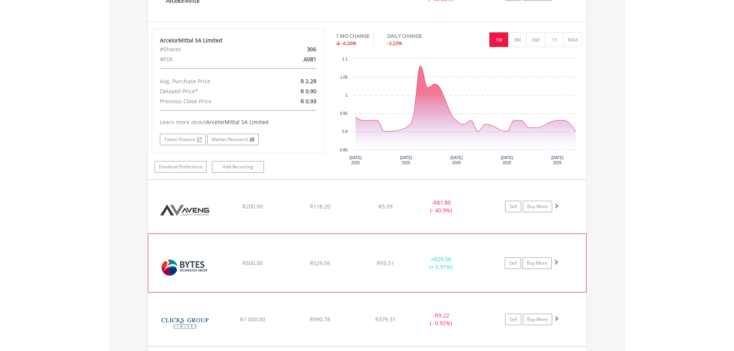
scroll to position [844, 0]
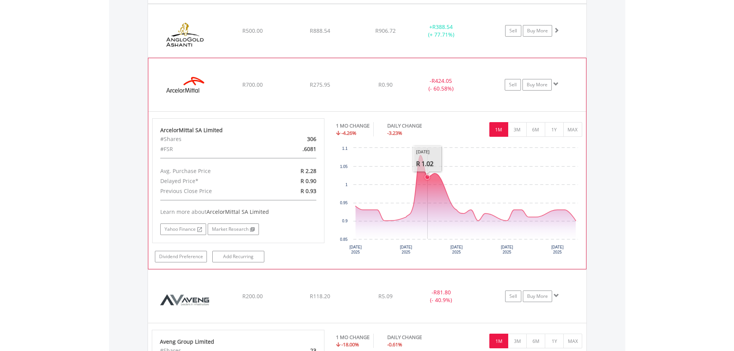
scroll to position [716, 0]
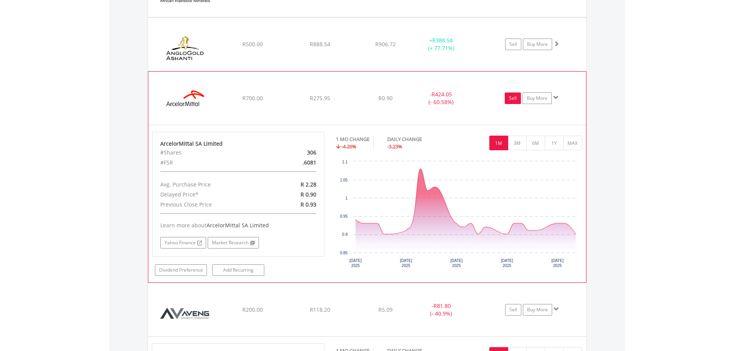
click at [517, 102] on link "Sell" at bounding box center [513, 99] width 16 height 12
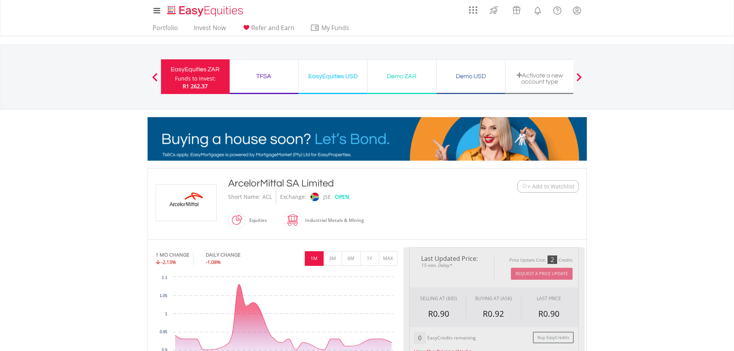
type input "******"
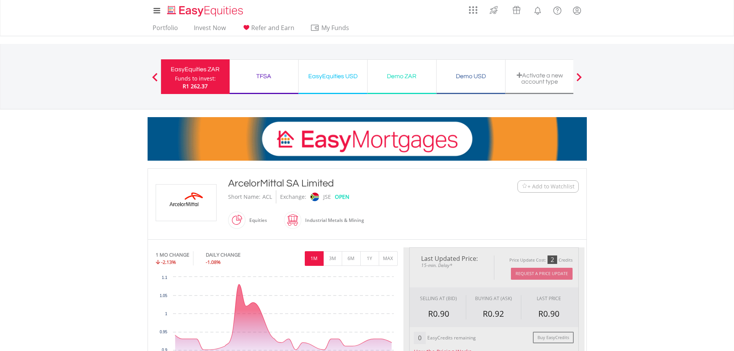
type input "******"
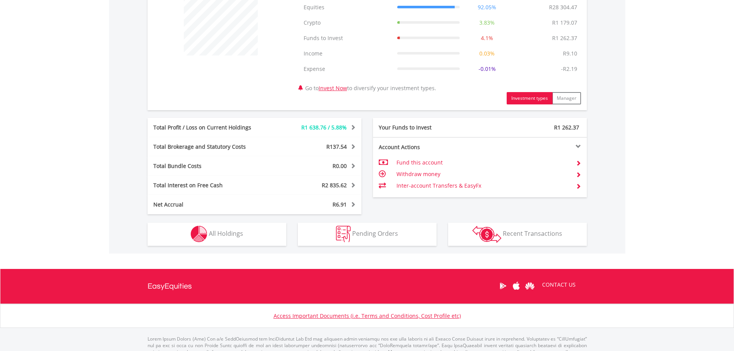
scroll to position [347, 0]
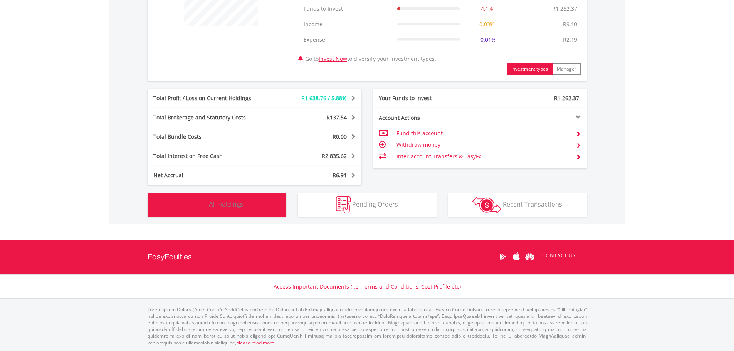
click at [238, 211] on button "Holdings All Holdings" at bounding box center [217, 205] width 139 height 23
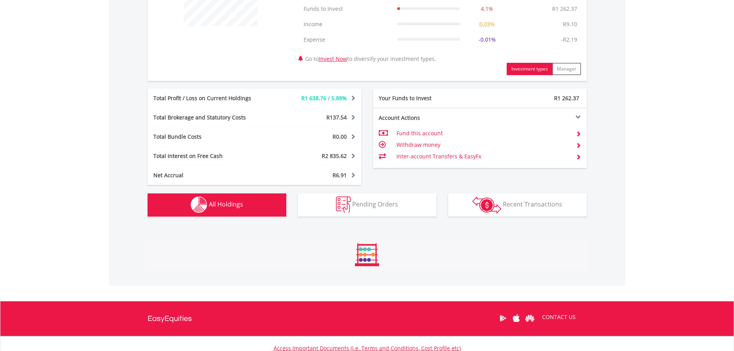
scroll to position [587, 0]
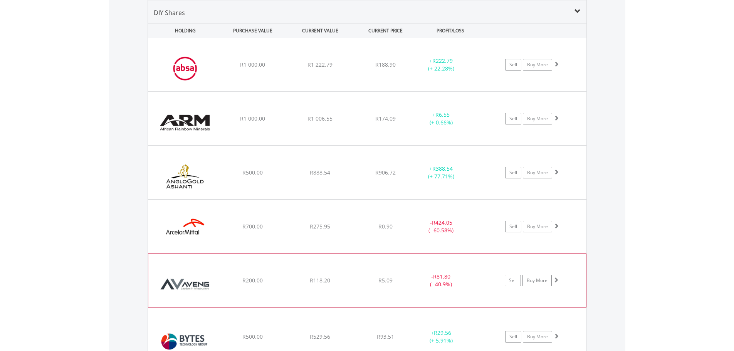
drag, startPoint x: 290, startPoint y: 292, endPoint x: 295, endPoint y: 293, distance: 5.8
click at [290, 91] on div "﻿ Aveng Group Limited R200.00 R118.20 R5.09 - R81.80 (- 40.9%) Sell Buy More" at bounding box center [367, 64] width 439 height 53
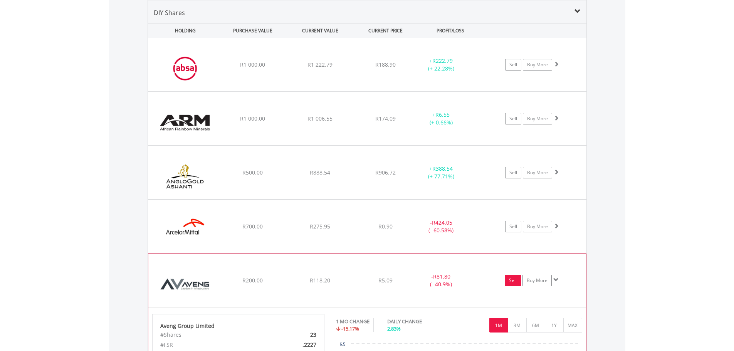
click at [515, 283] on link "Sell" at bounding box center [513, 281] width 16 height 12
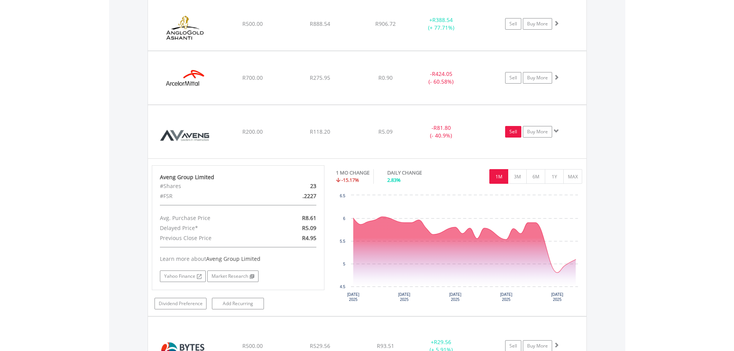
scroll to position [844, 0]
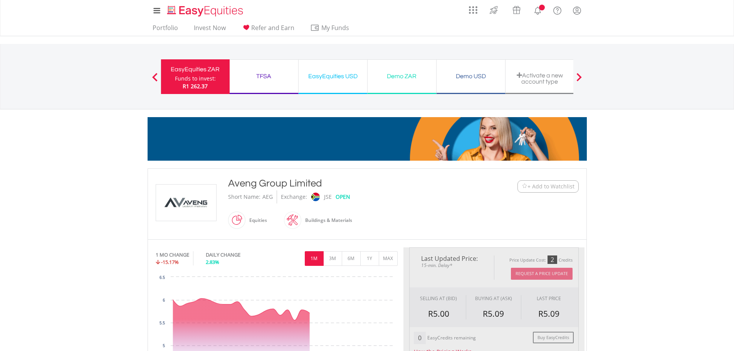
type input "******"
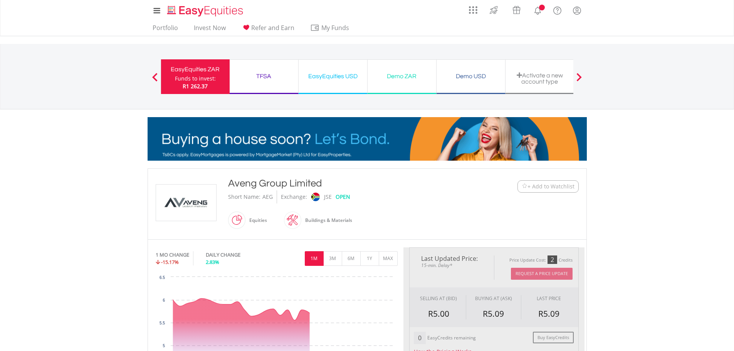
type input "******"
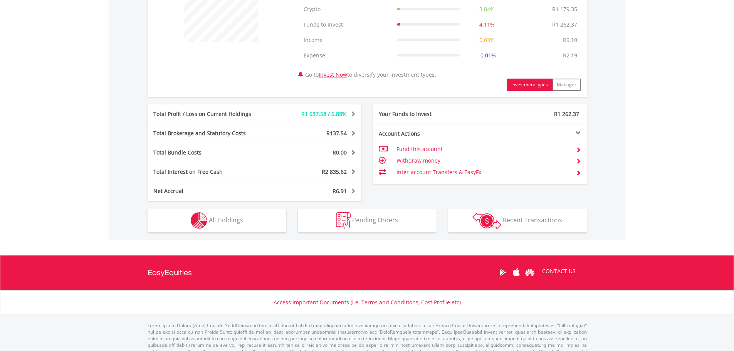
scroll to position [347, 0]
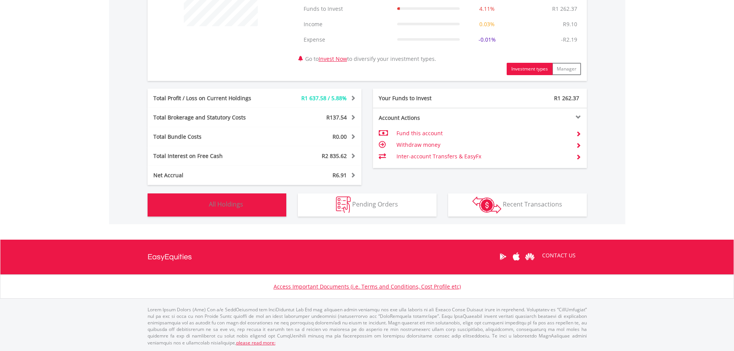
click at [268, 208] on button "Holdings All Holdings" at bounding box center [217, 205] width 139 height 23
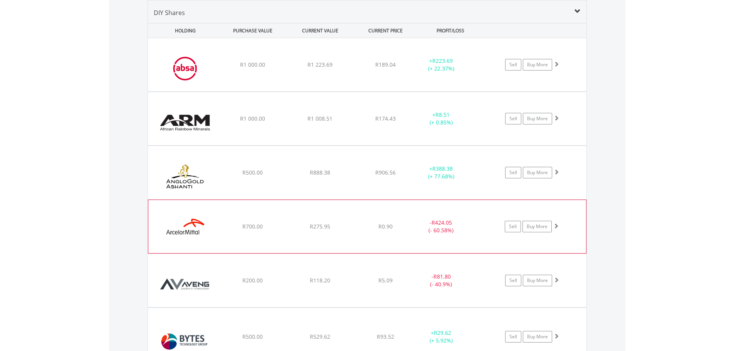
scroll to position [716, 0]
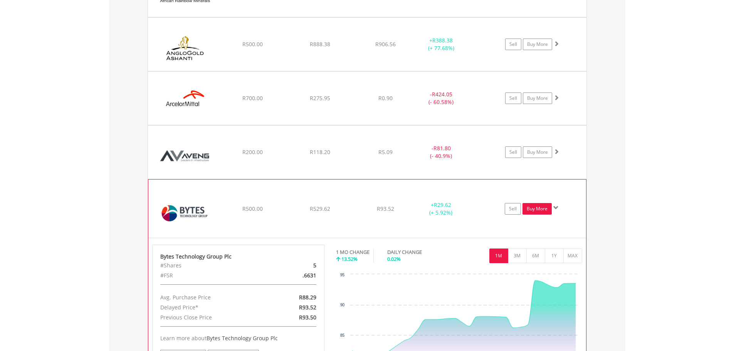
click at [531, 209] on link "Buy More" at bounding box center [537, 209] width 29 height 12
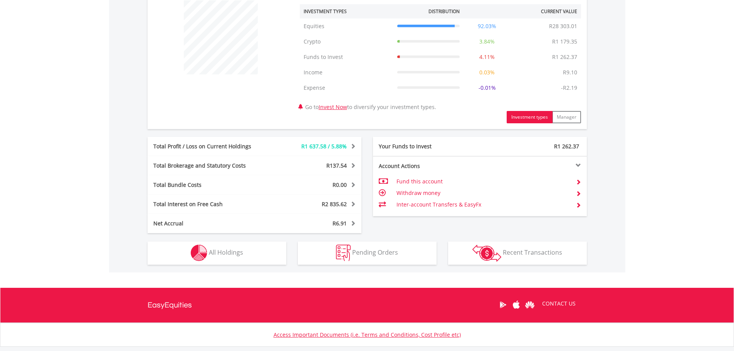
scroll to position [347, 0]
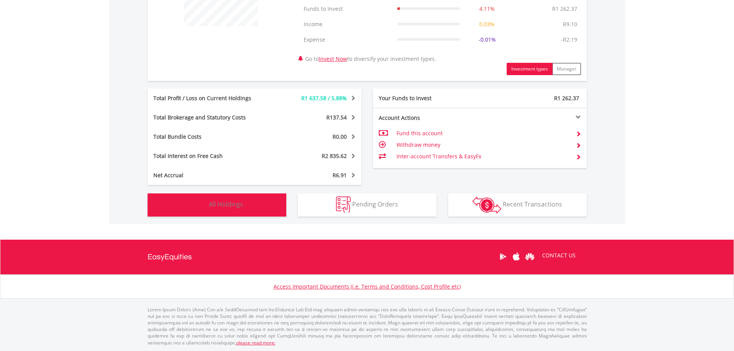
click at [241, 204] on span "All Holdings" at bounding box center [226, 204] width 34 height 8
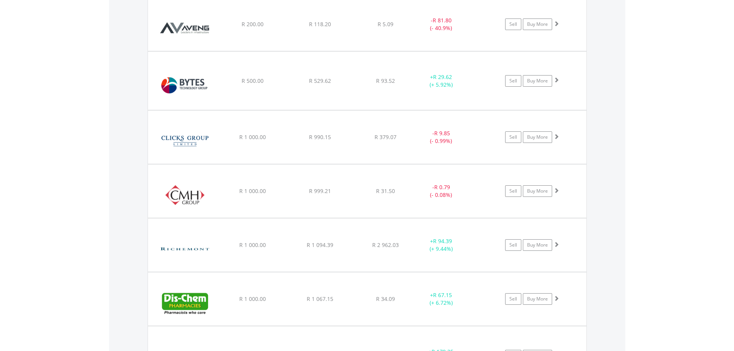
scroll to position [844, 0]
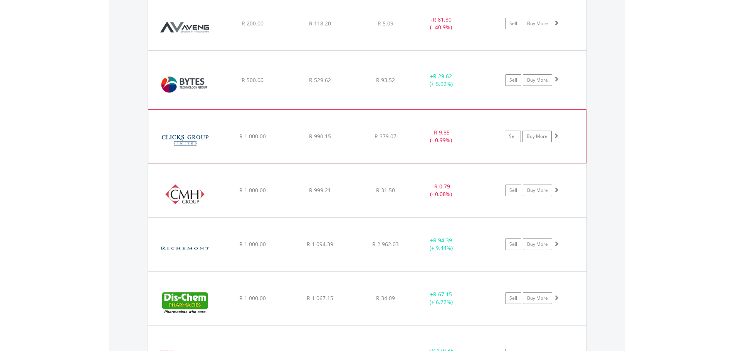
drag, startPoint x: 276, startPoint y: 145, endPoint x: 339, endPoint y: 150, distance: 63.8
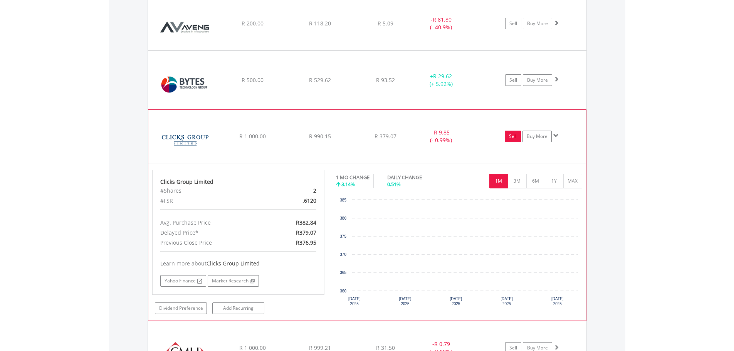
click at [510, 136] on link "Sell" at bounding box center [513, 137] width 16 height 12
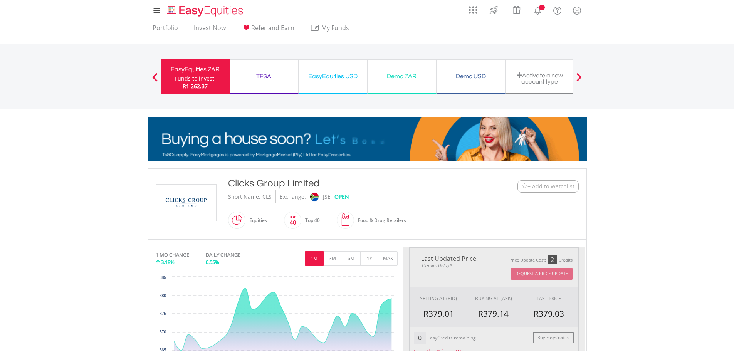
type input "******"
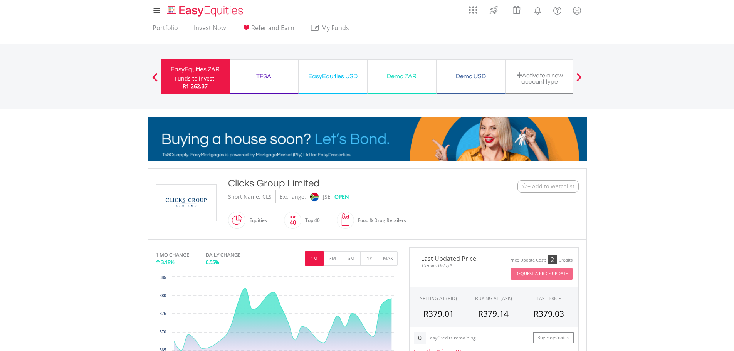
scroll to position [128, 0]
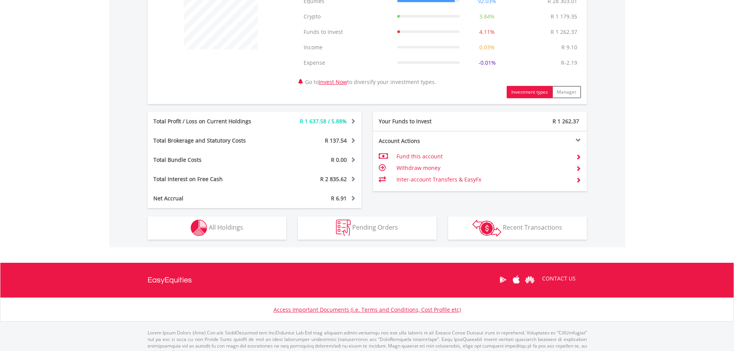
scroll to position [347, 0]
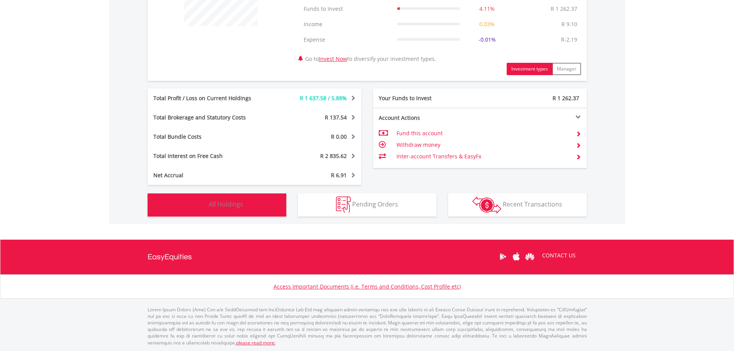
click at [231, 212] on button "Holdings All Holdings" at bounding box center [217, 205] width 139 height 23
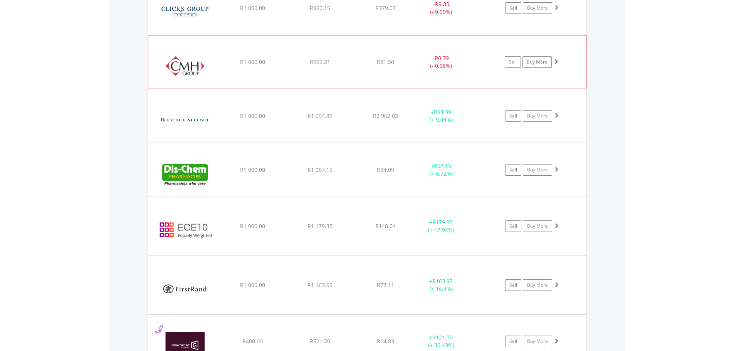
scroll to position [844, 0]
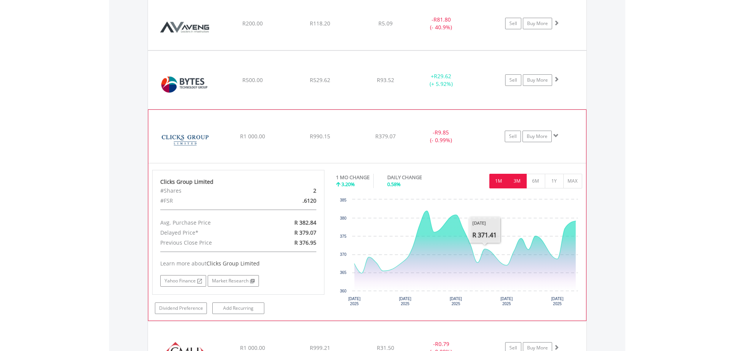
click at [519, 182] on button "3M" at bounding box center [517, 181] width 19 height 15
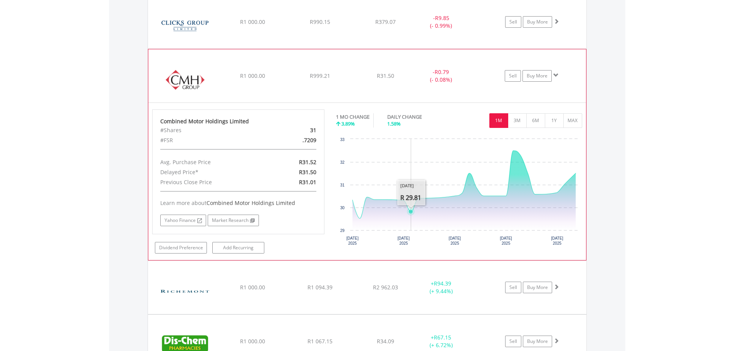
scroll to position [973, 0]
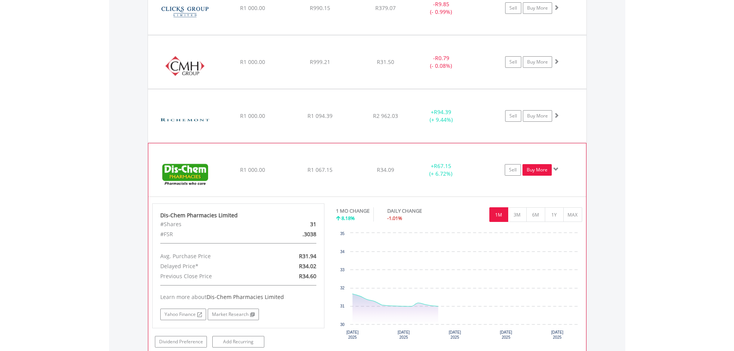
click at [546, 172] on link "Buy More" at bounding box center [537, 170] width 29 height 12
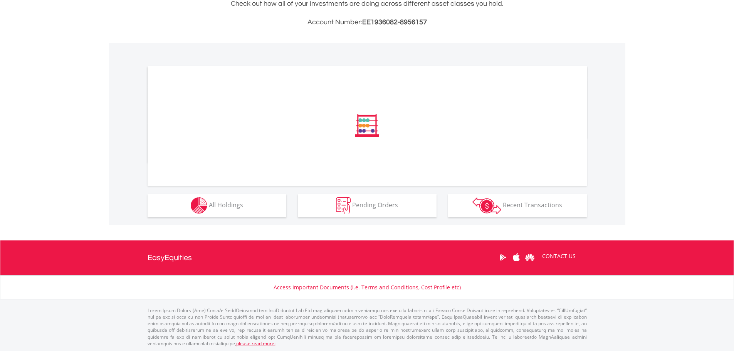
scroll to position [196, 0]
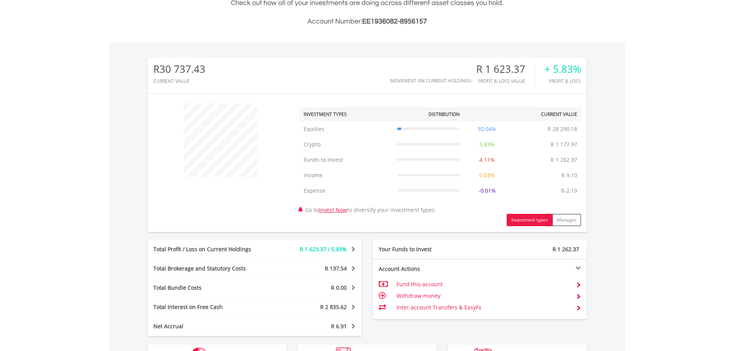
click at [237, 194] on div "﻿ Investment Types Distribution Current Value Show All Equities Equities R 28 2…" at bounding box center [368, 162] width 440 height 127
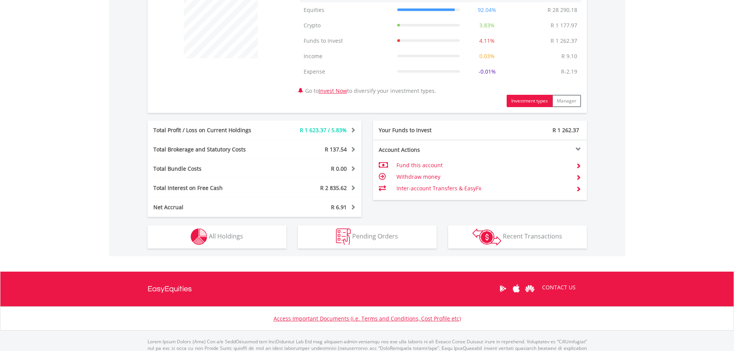
scroll to position [347, 0]
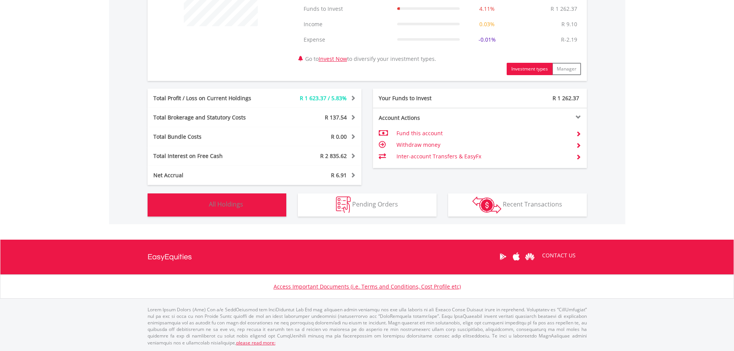
click at [233, 204] on span "All Holdings" at bounding box center [226, 204] width 34 height 8
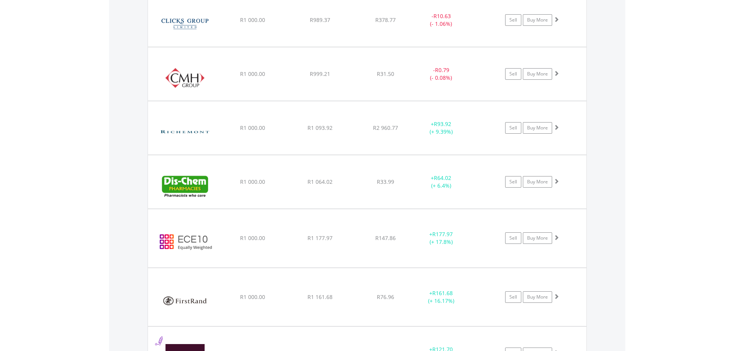
scroll to position [973, 0]
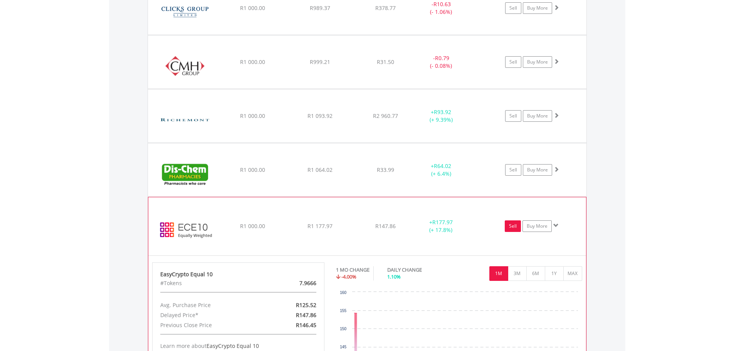
click at [515, 222] on link "Sell" at bounding box center [513, 227] width 16 height 12
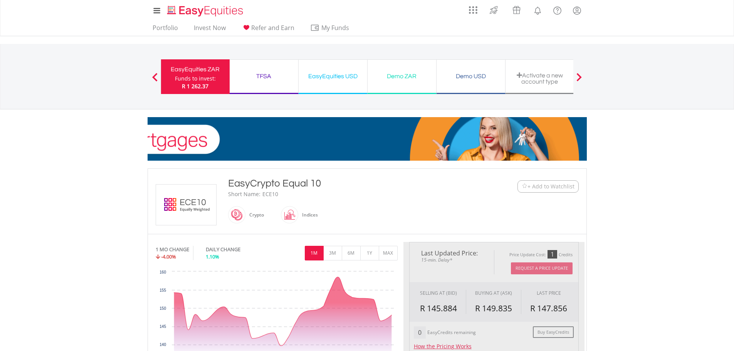
type input "*******"
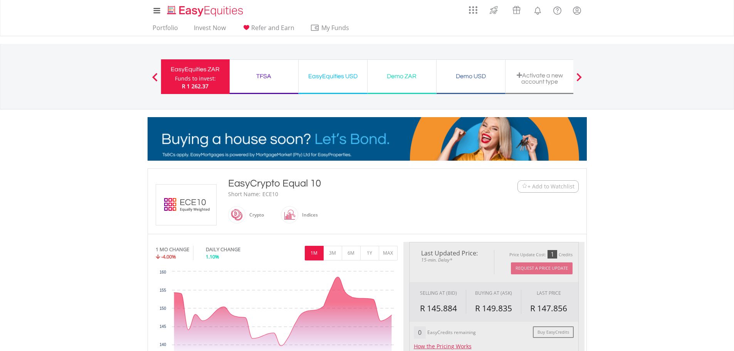
type input "******"
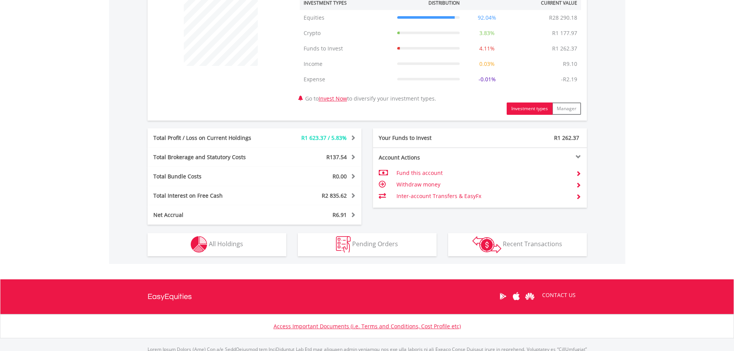
scroll to position [325, 0]
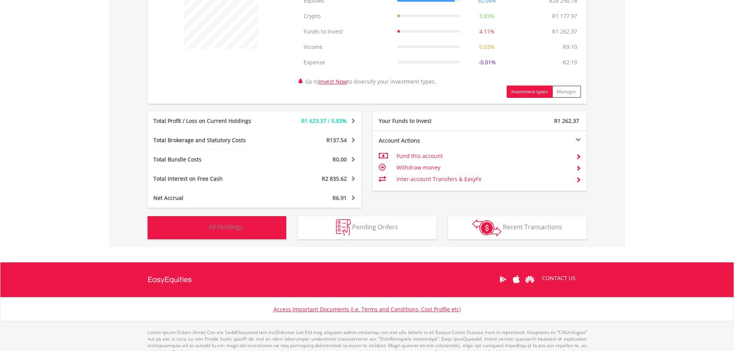
click at [228, 229] on span "All Holdings" at bounding box center [226, 227] width 34 height 8
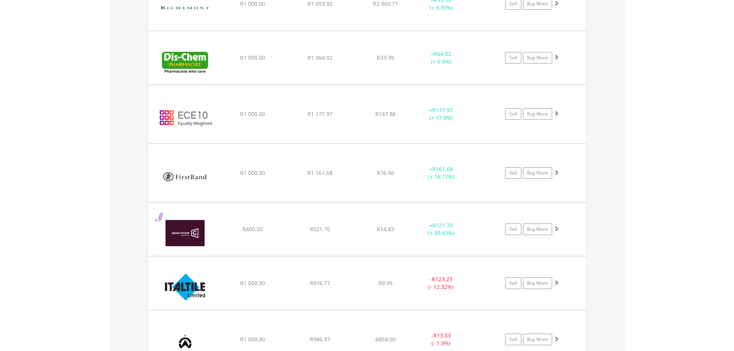
scroll to position [1101, 0]
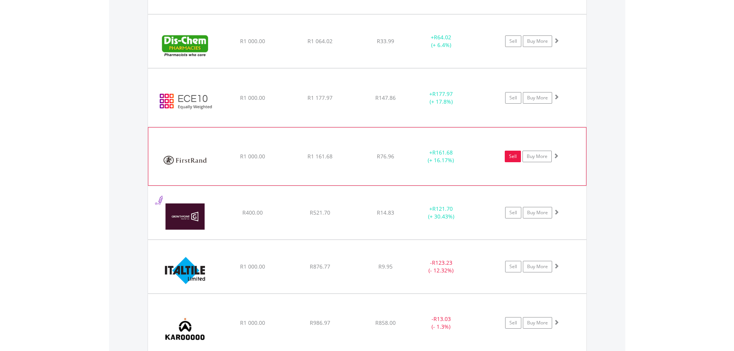
click at [518, 158] on link "Sell" at bounding box center [513, 157] width 16 height 12
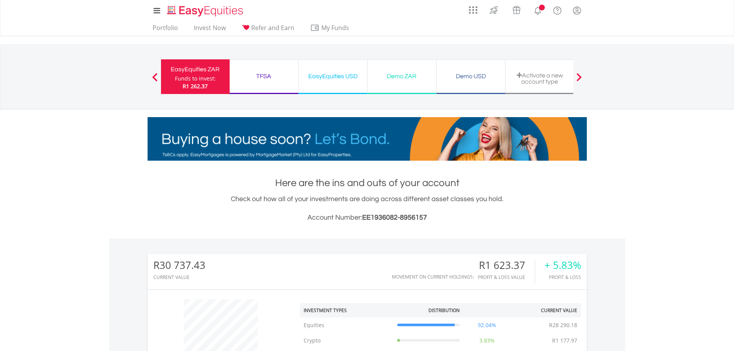
scroll to position [347, 0]
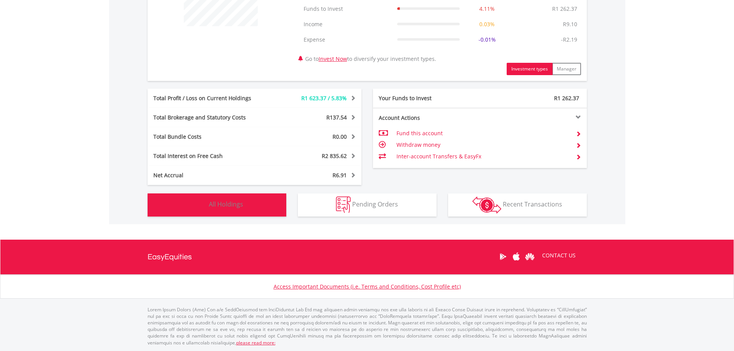
click at [253, 212] on button "Holdings All Holdings" at bounding box center [217, 205] width 139 height 23
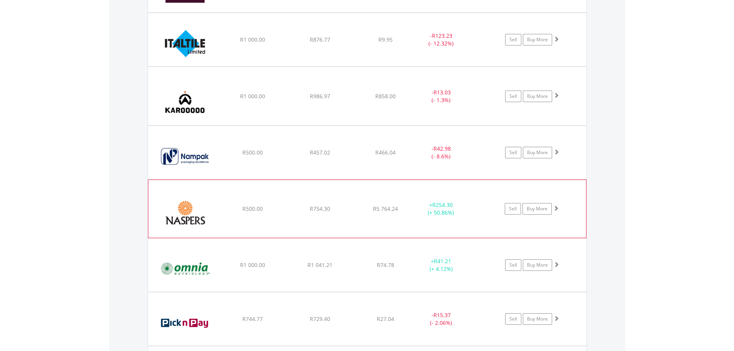
scroll to position [1358, 0]
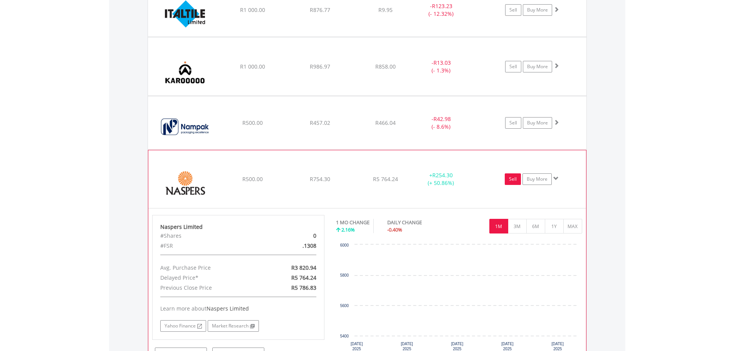
click at [514, 180] on link "Sell" at bounding box center [513, 179] width 16 height 12
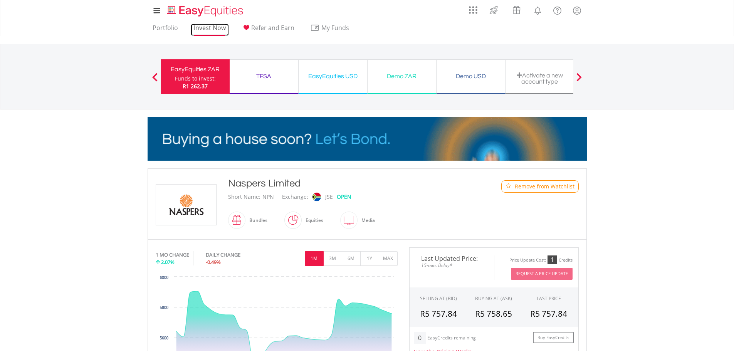
click at [209, 27] on link "Invest Now" at bounding box center [210, 30] width 38 height 12
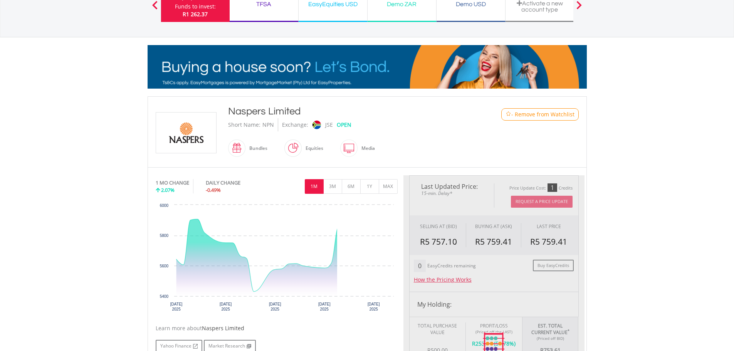
scroll to position [257, 0]
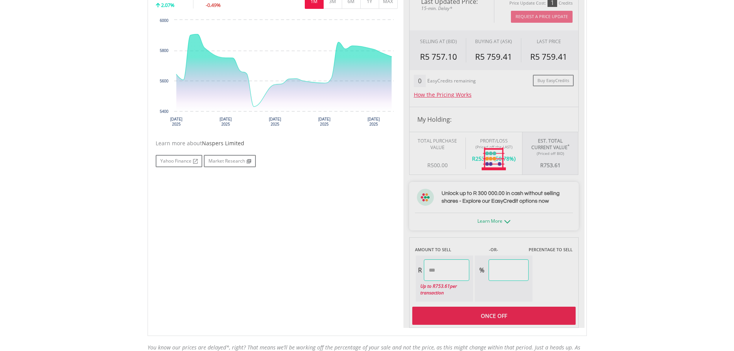
type input "******"
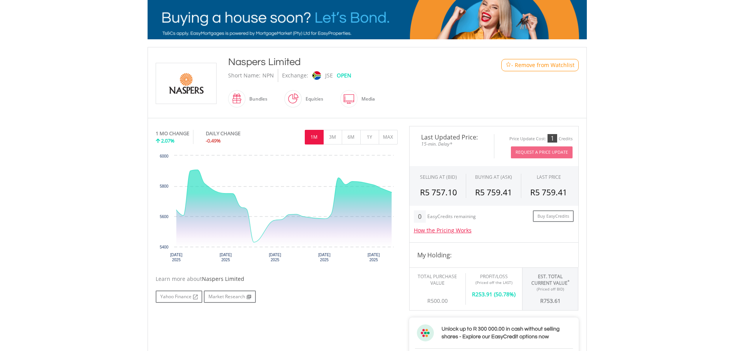
scroll to position [128, 0]
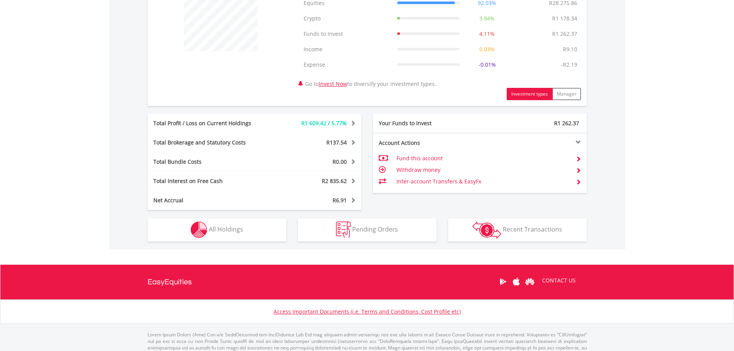
scroll to position [347, 0]
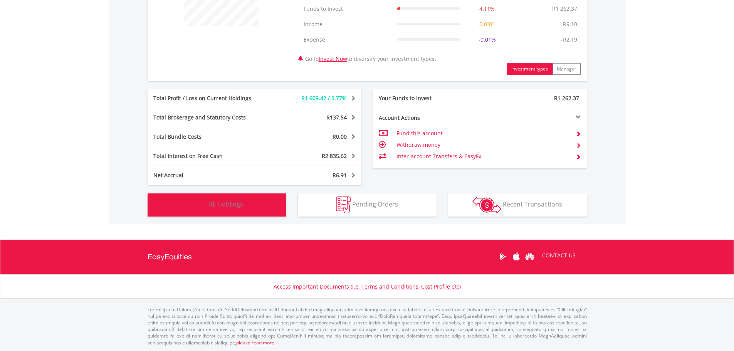
click at [259, 201] on button "Holdings All Holdings" at bounding box center [217, 205] width 139 height 23
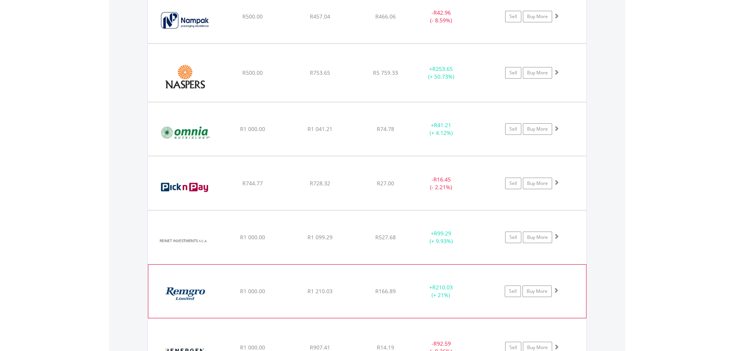
scroll to position [1458, 0]
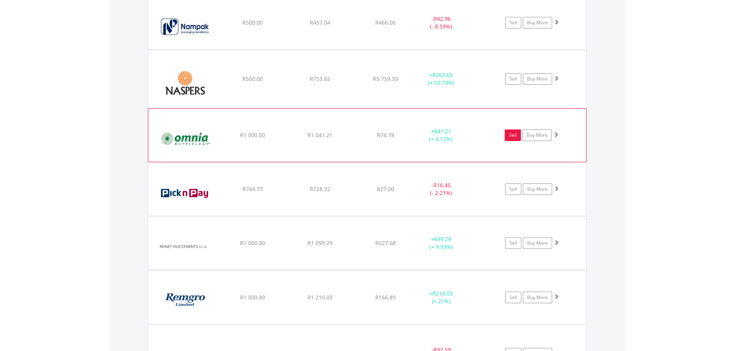
click at [512, 133] on link "Sell" at bounding box center [513, 136] width 16 height 12
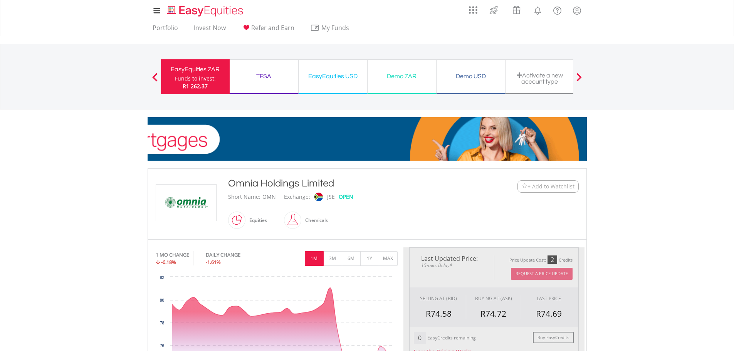
type input "*******"
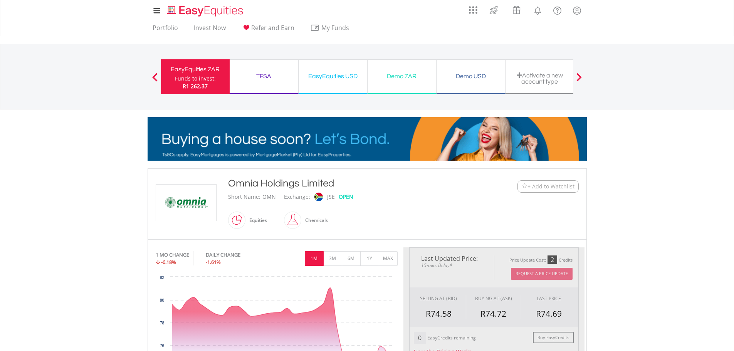
type input "******"
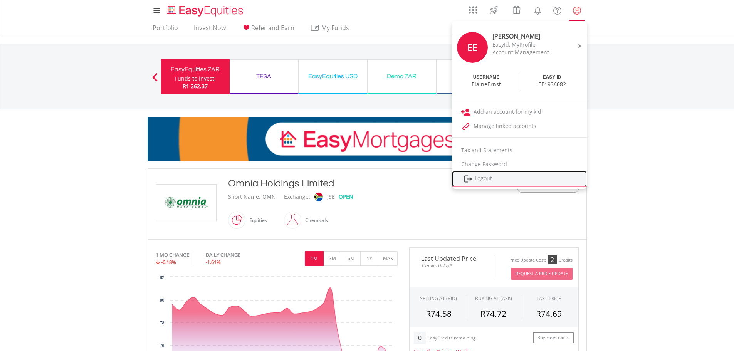
click at [482, 178] on link "Logout" at bounding box center [519, 179] width 135 height 16
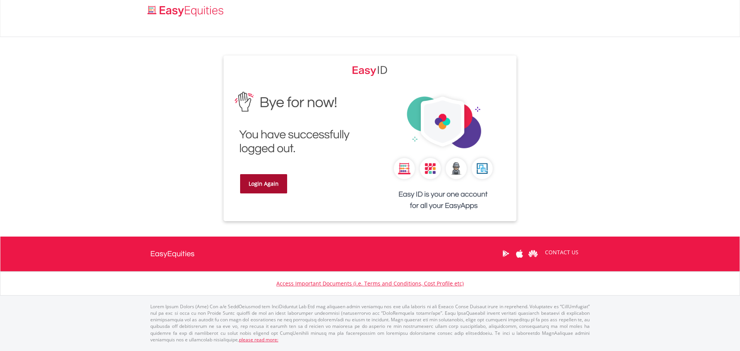
click at [262, 189] on link "Login Again" at bounding box center [263, 183] width 47 height 19
